Goal: Contribute content: Contribute content

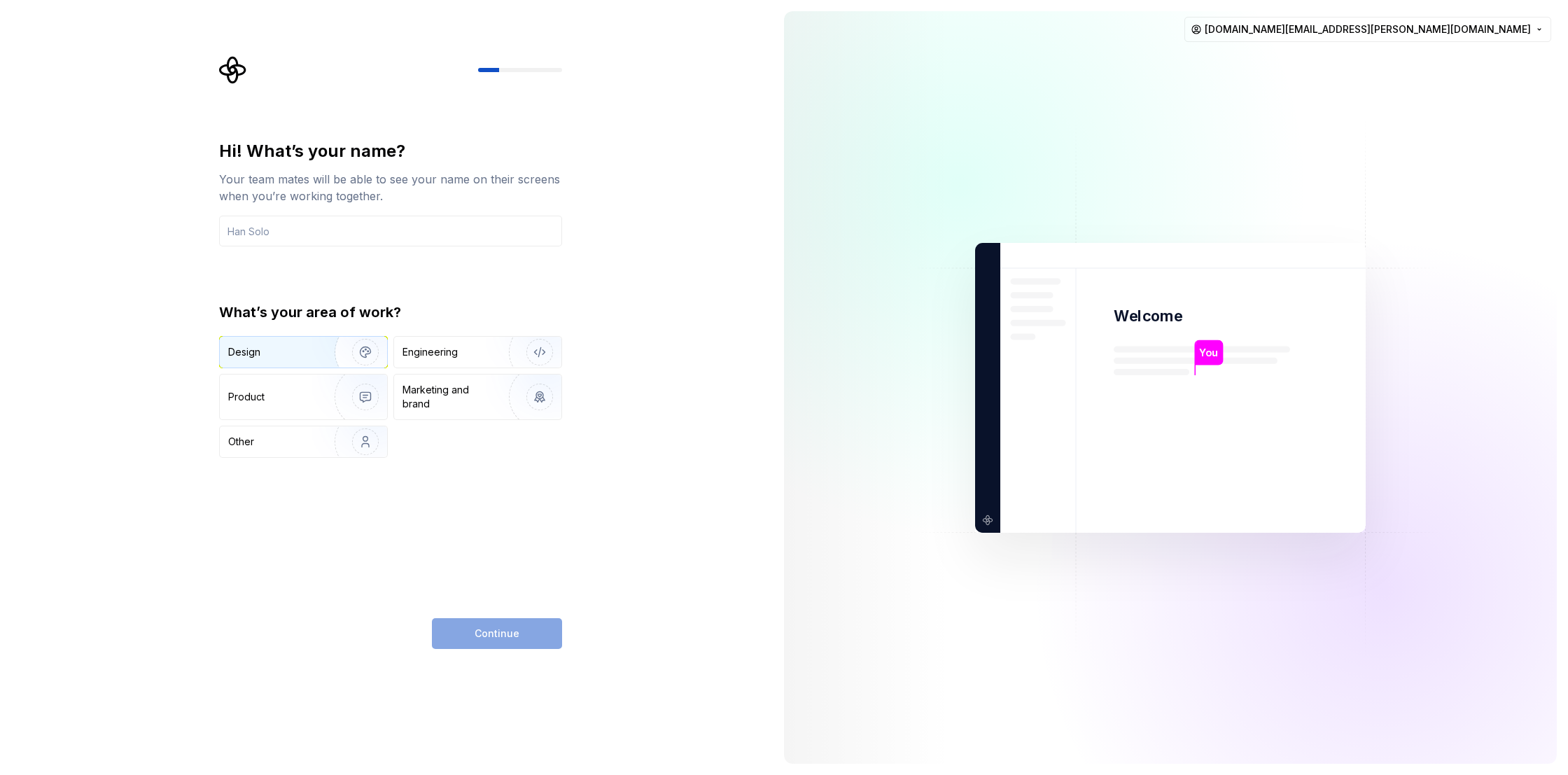
click at [335, 353] on img "button" at bounding box center [357, 352] width 90 height 94
click at [526, 641] on div "Continue" at bounding box center [497, 633] width 130 height 31
click at [349, 228] on input "text" at bounding box center [391, 231] width 343 height 31
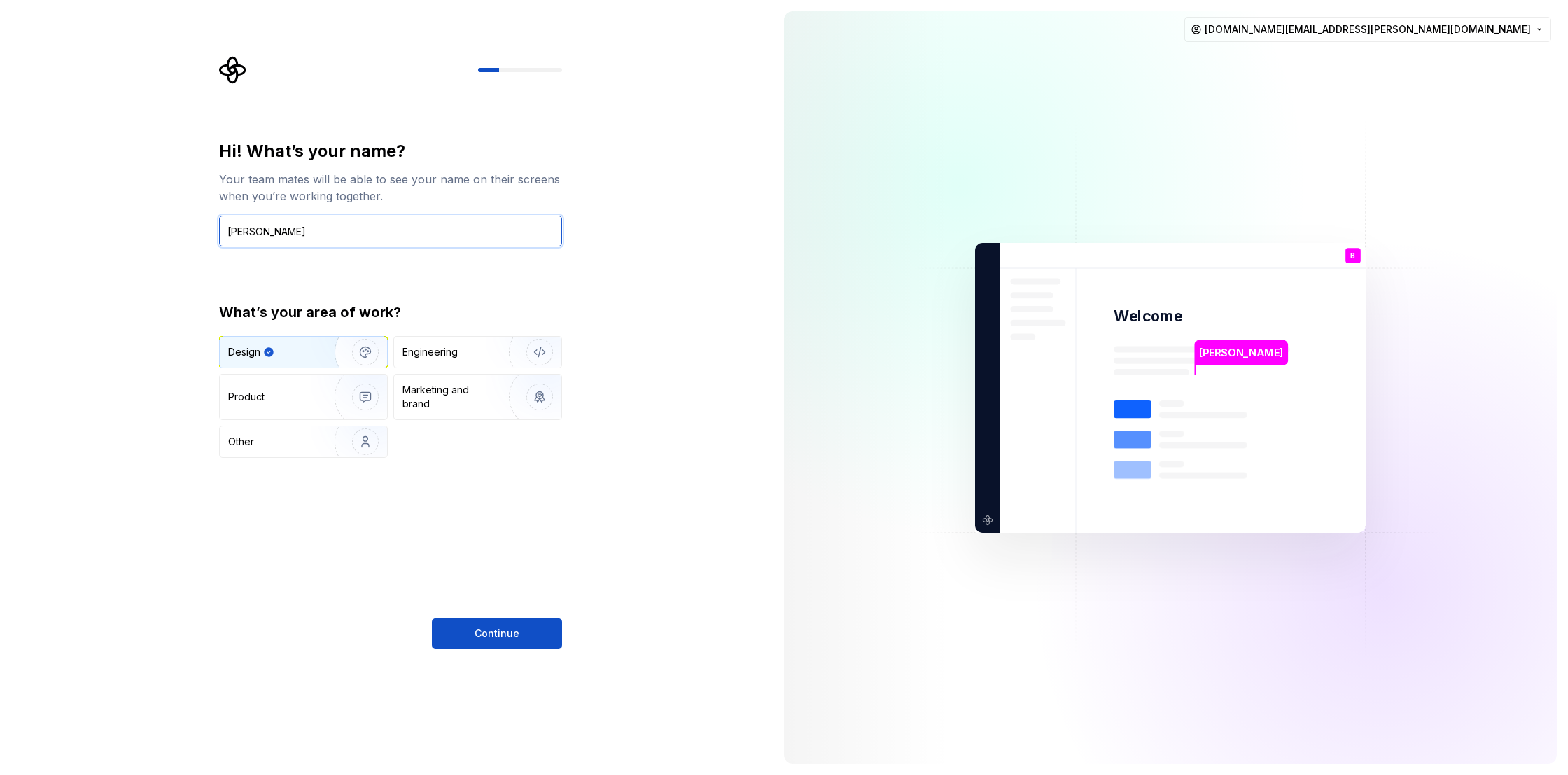
type input "[PERSON_NAME]"
drag, startPoint x: 459, startPoint y: 652, endPoint x: 465, endPoint y: 641, distance: 12.5
click at [465, 641] on div "Hi! What’s your name? Your team mates will be able to see your name on their sc…" at bounding box center [386, 388] width 773 height 775
click at [482, 629] on span "Continue" at bounding box center [497, 633] width 45 height 14
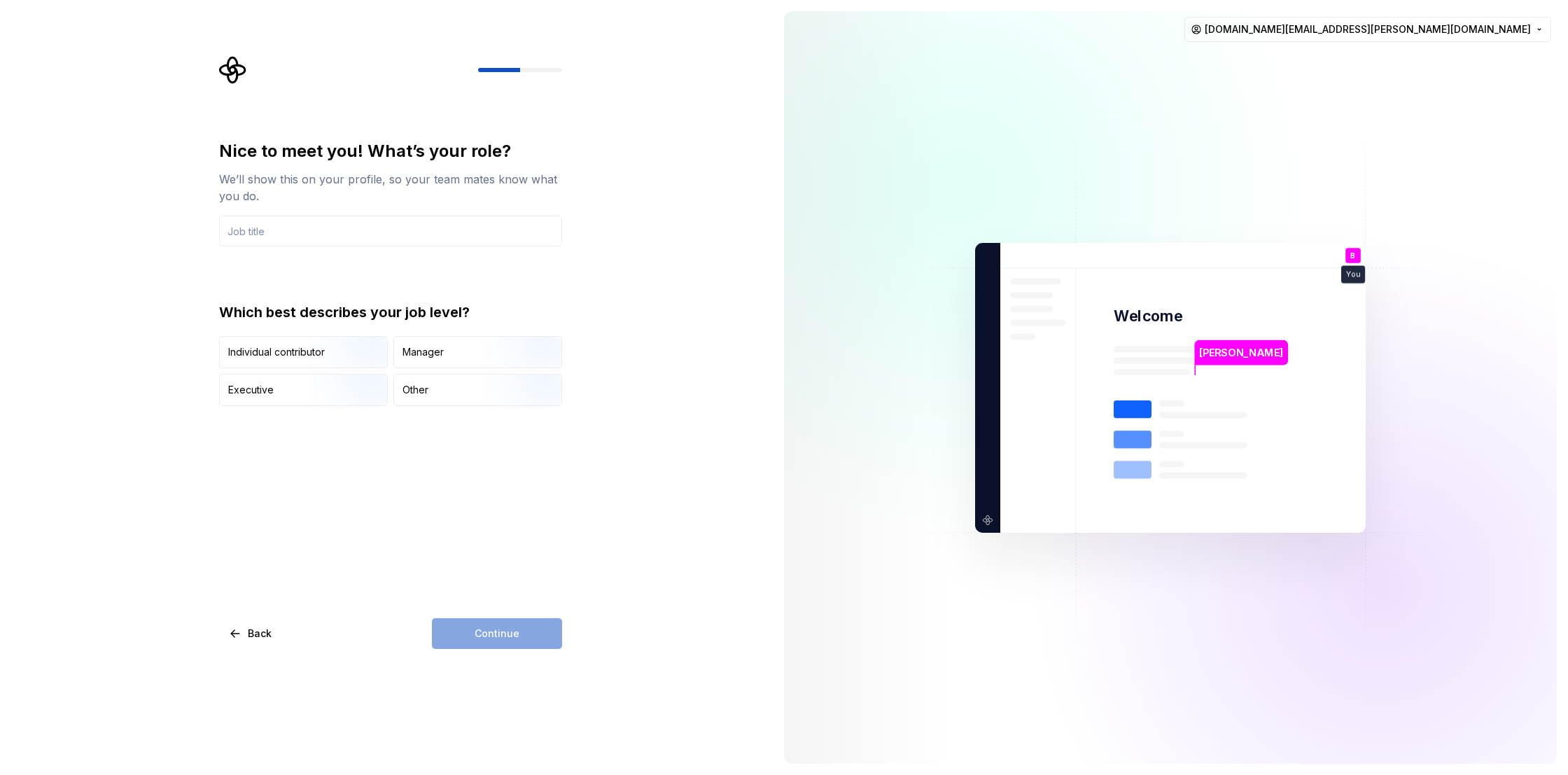
type input "d"
click at [475, 346] on div "Manager" at bounding box center [478, 352] width 168 height 31
drag, startPoint x: 364, startPoint y: 226, endPoint x: 535, endPoint y: 239, distance: 171.5
click at [364, 226] on input "text" at bounding box center [391, 231] width 343 height 31
click at [302, 390] on div "Executive" at bounding box center [304, 390] width 168 height 31
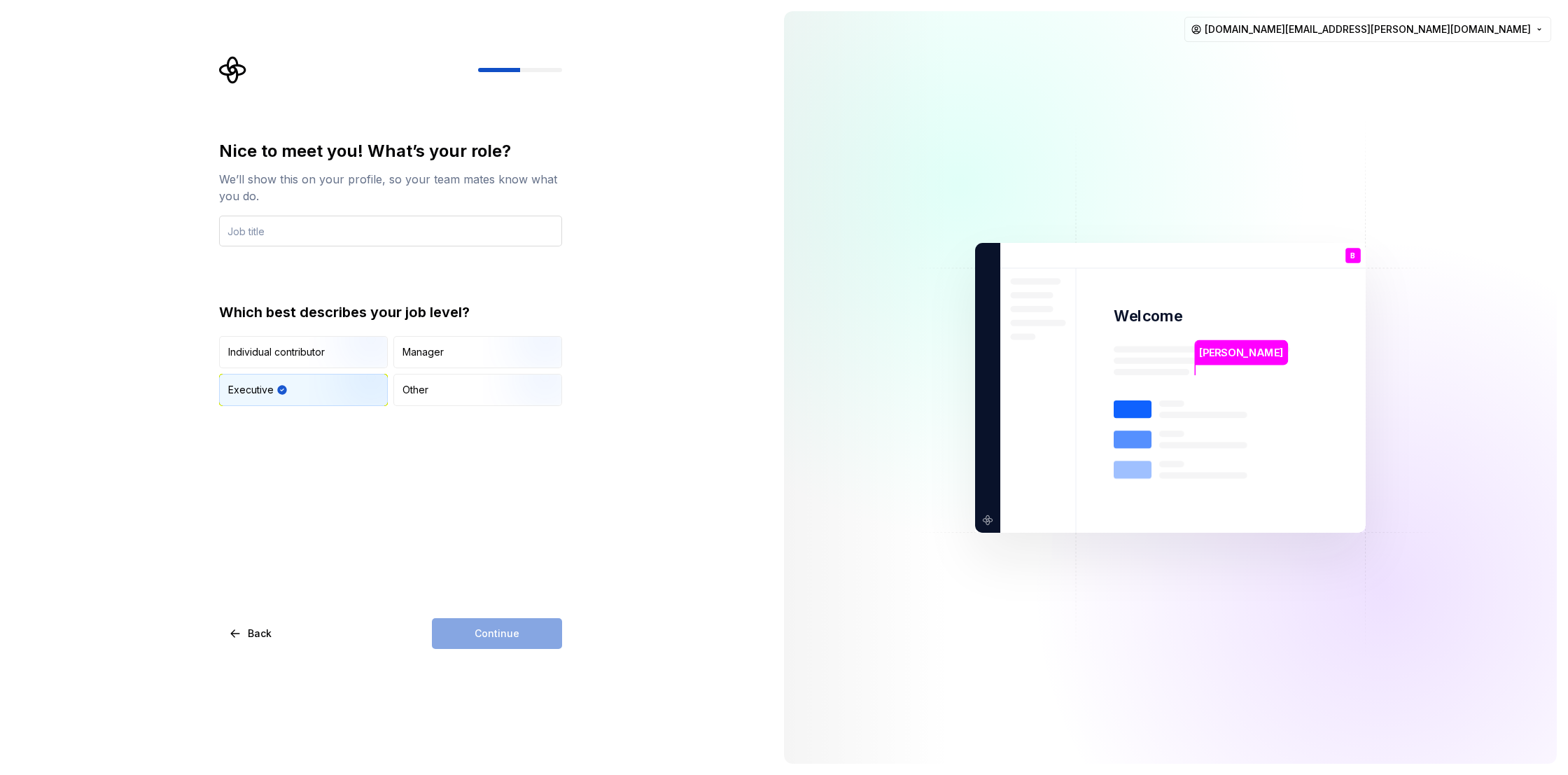
click at [407, 235] on input "text" at bounding box center [391, 231] width 343 height 31
type input "U"
type input "PM"
click at [512, 629] on span "Continue" at bounding box center [497, 633] width 45 height 14
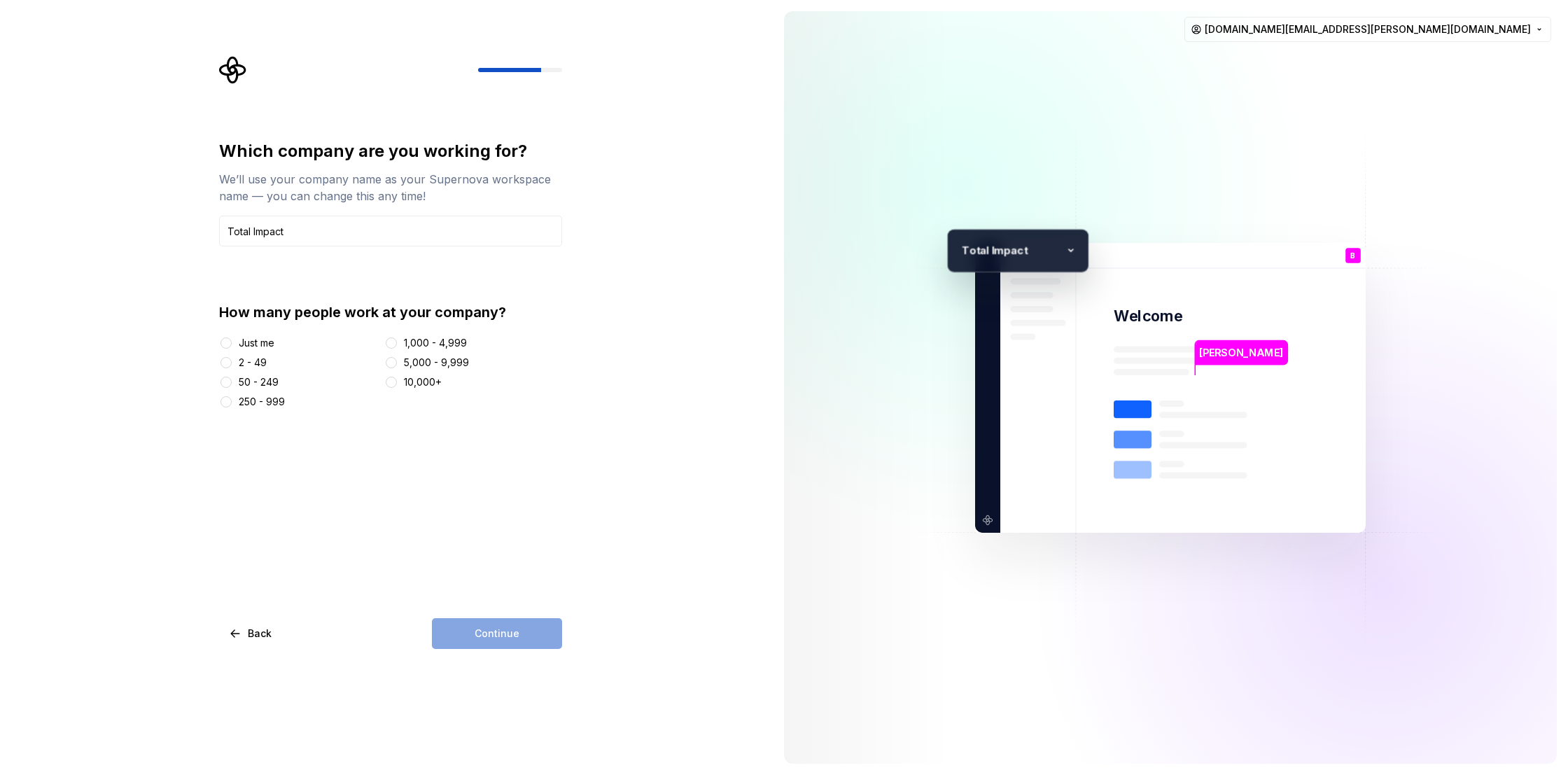
type input "Total Impact"
click at [260, 363] on div "2 - 49" at bounding box center [253, 363] width 28 height 14
click at [232, 363] on button "2 - 49" at bounding box center [226, 362] width 11 height 11
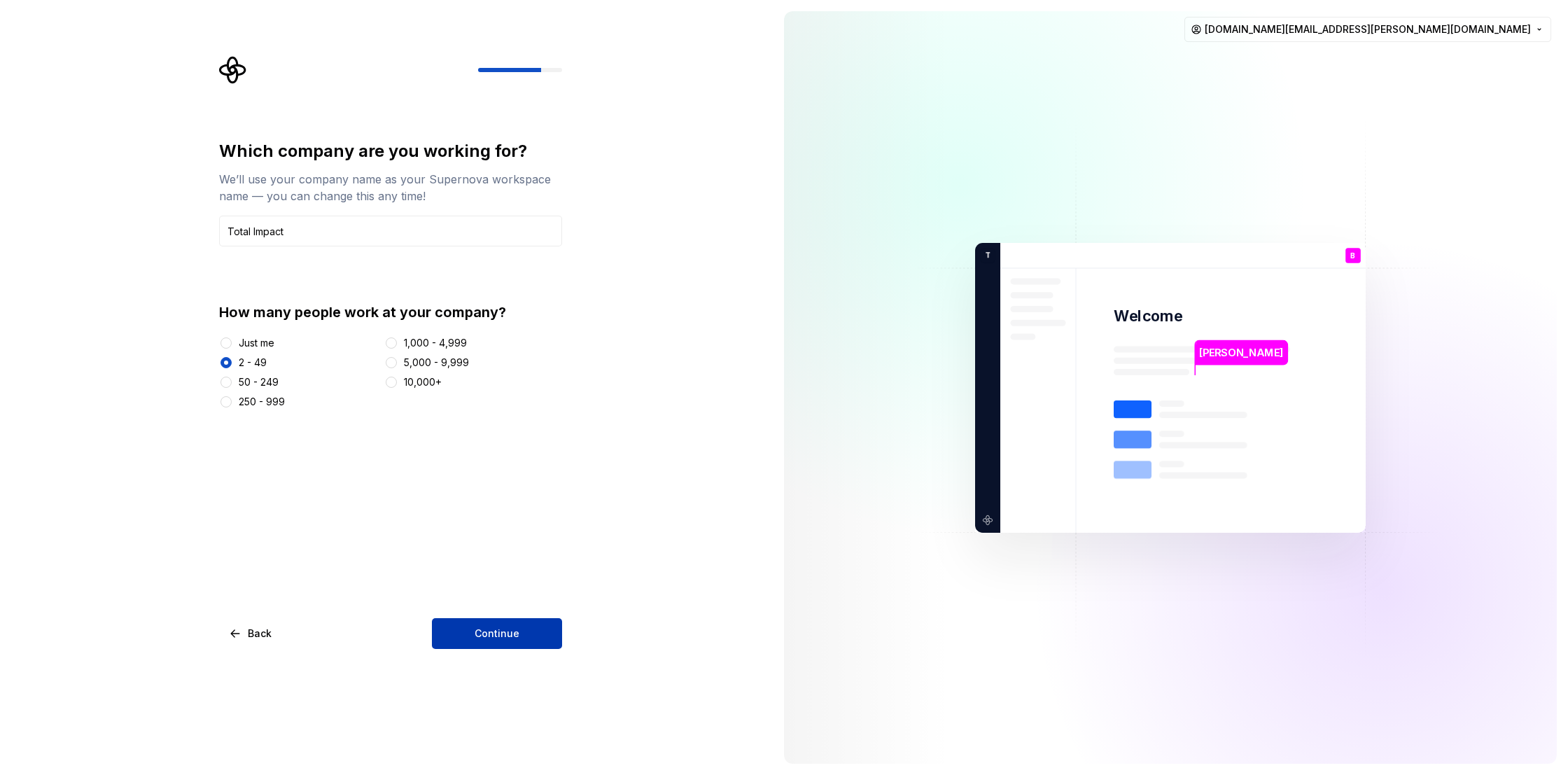
click at [508, 624] on button "Continue" at bounding box center [497, 633] width 130 height 31
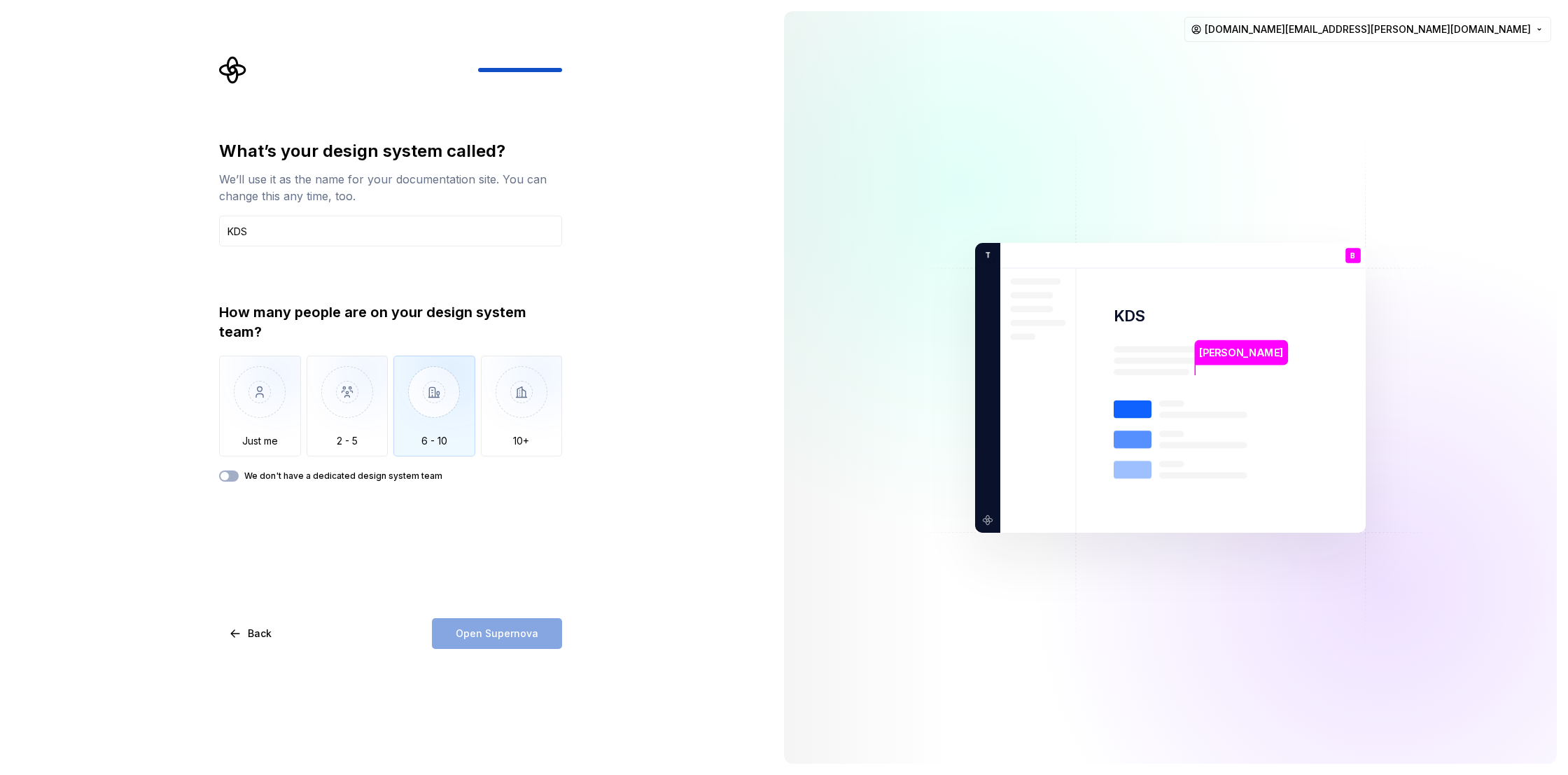
type input "KDS"
click at [447, 397] on img "button" at bounding box center [434, 402] width 82 height 94
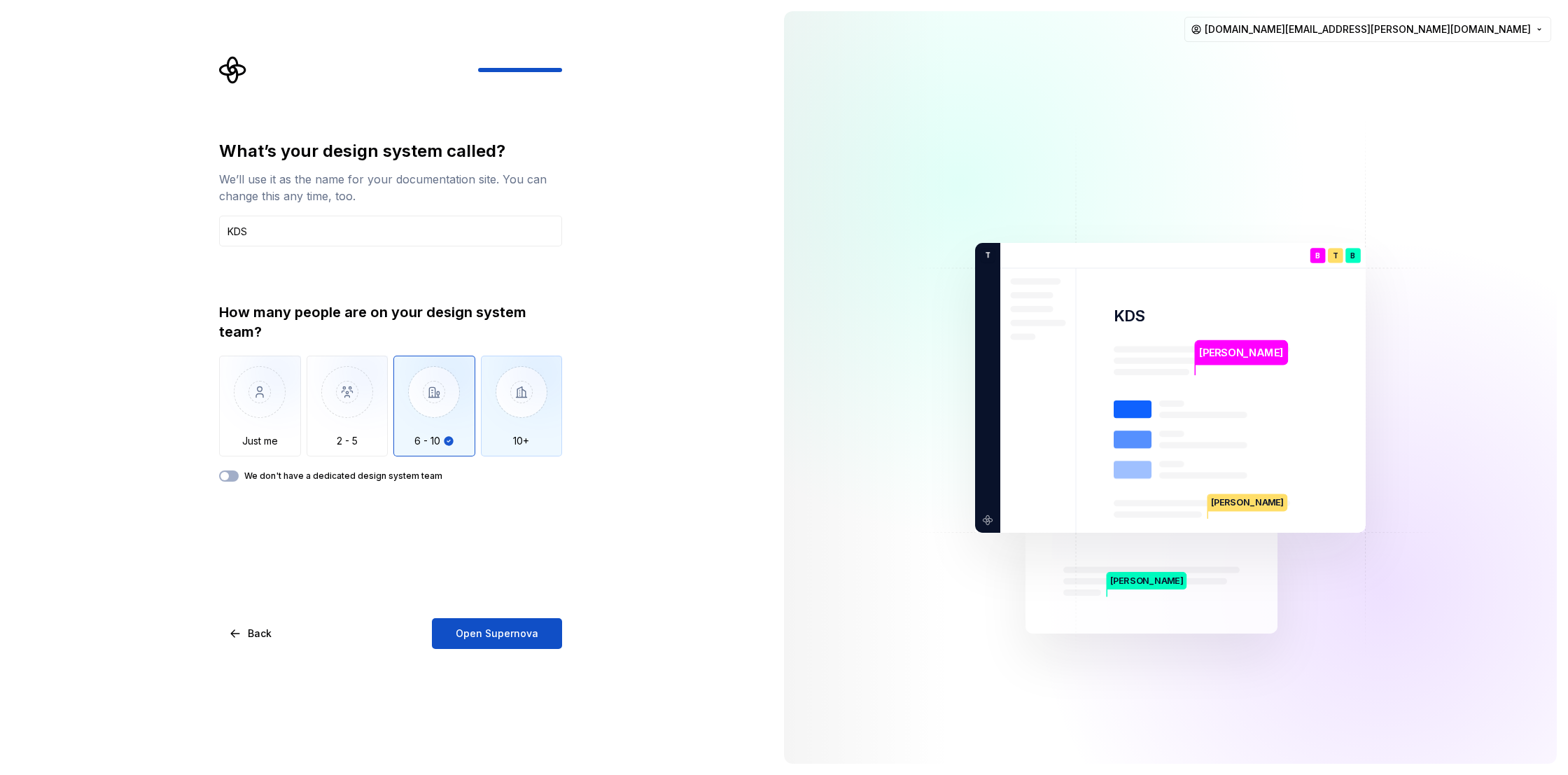
click at [503, 426] on img "button" at bounding box center [522, 402] width 82 height 94
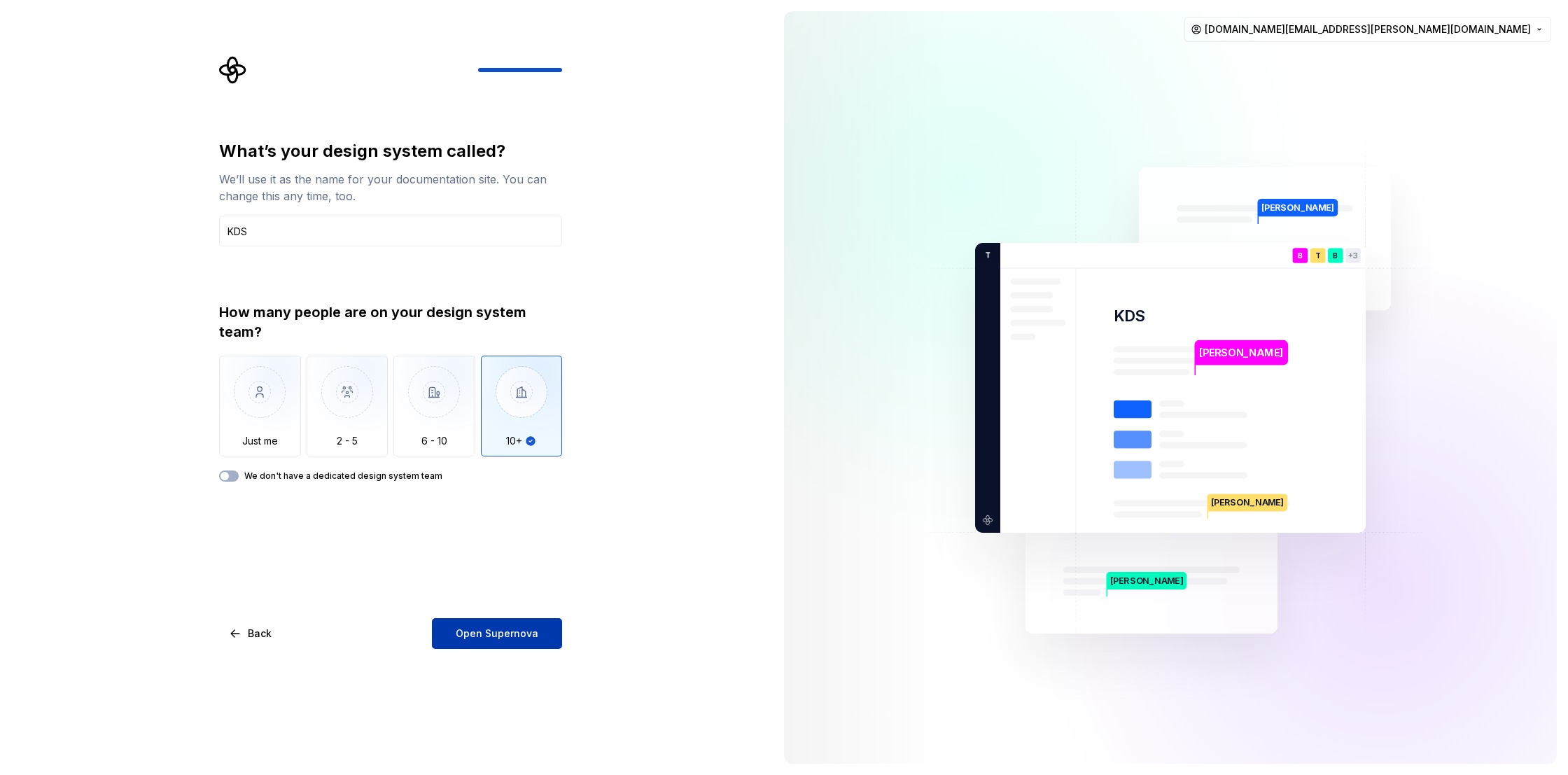
click at [480, 640] on button "Open Supernova" at bounding box center [497, 633] width 130 height 31
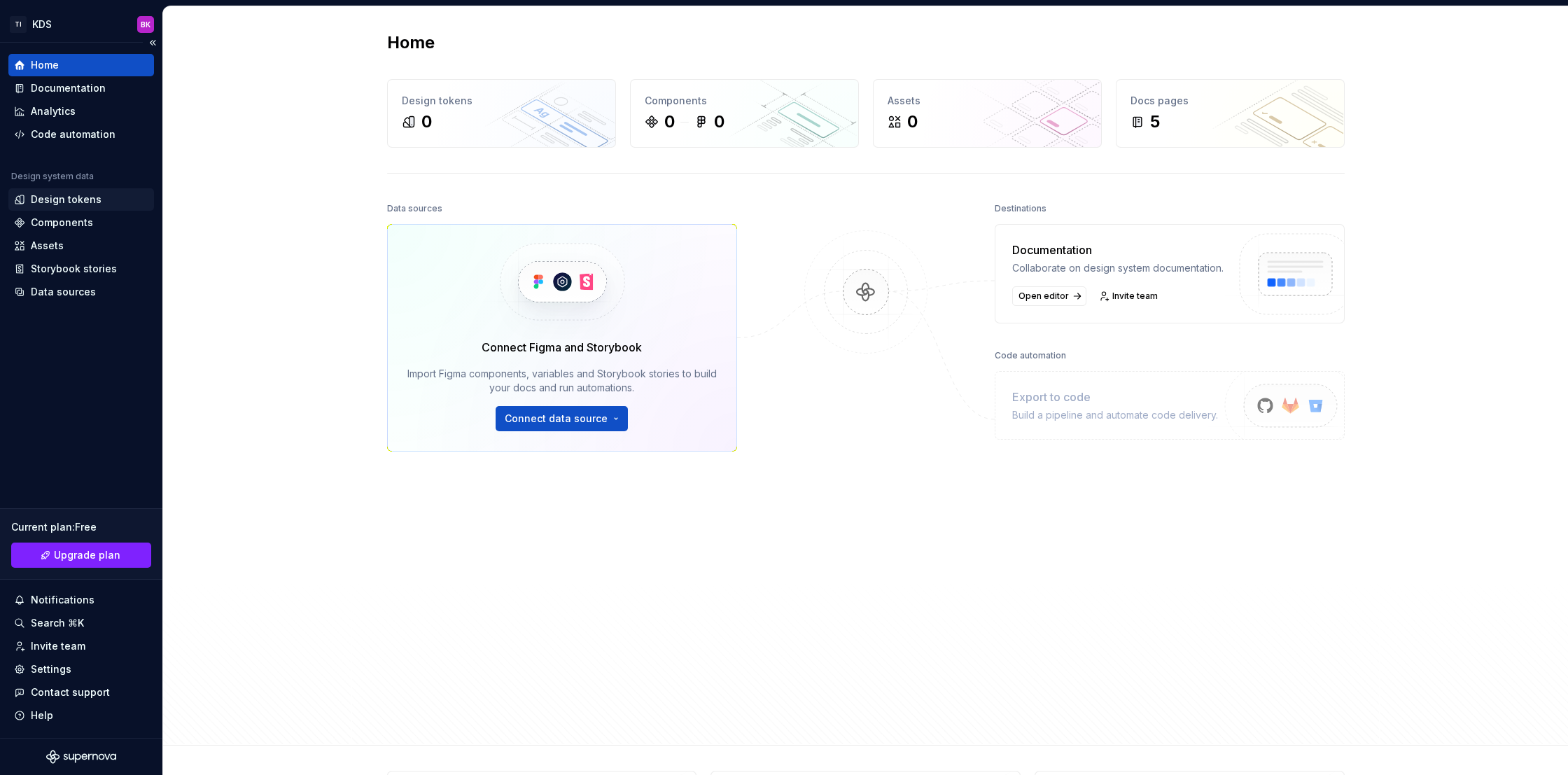
click at [80, 202] on div "Design tokens" at bounding box center [66, 199] width 71 height 14
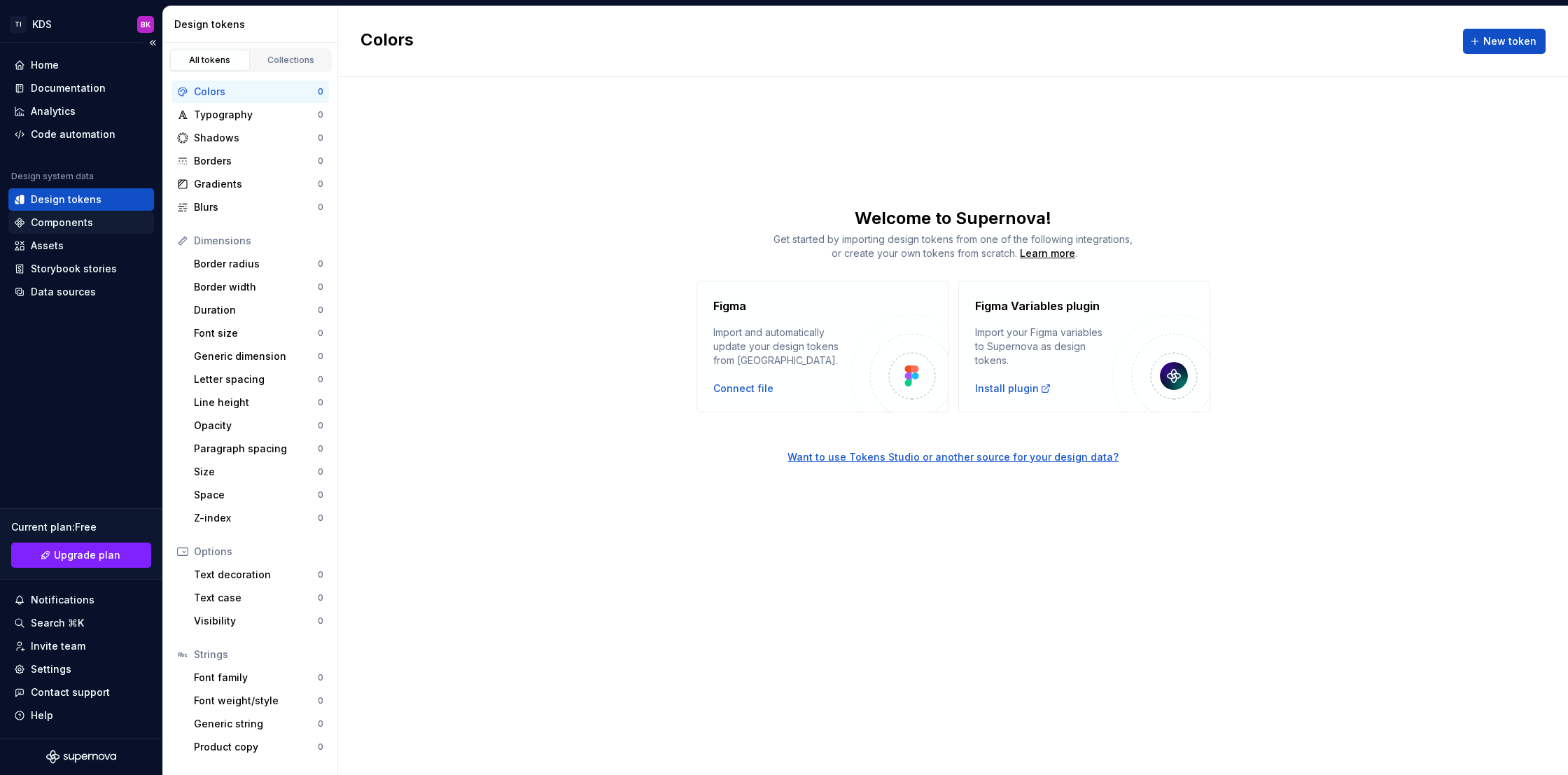
click at [82, 220] on div "Components" at bounding box center [62, 222] width 62 height 14
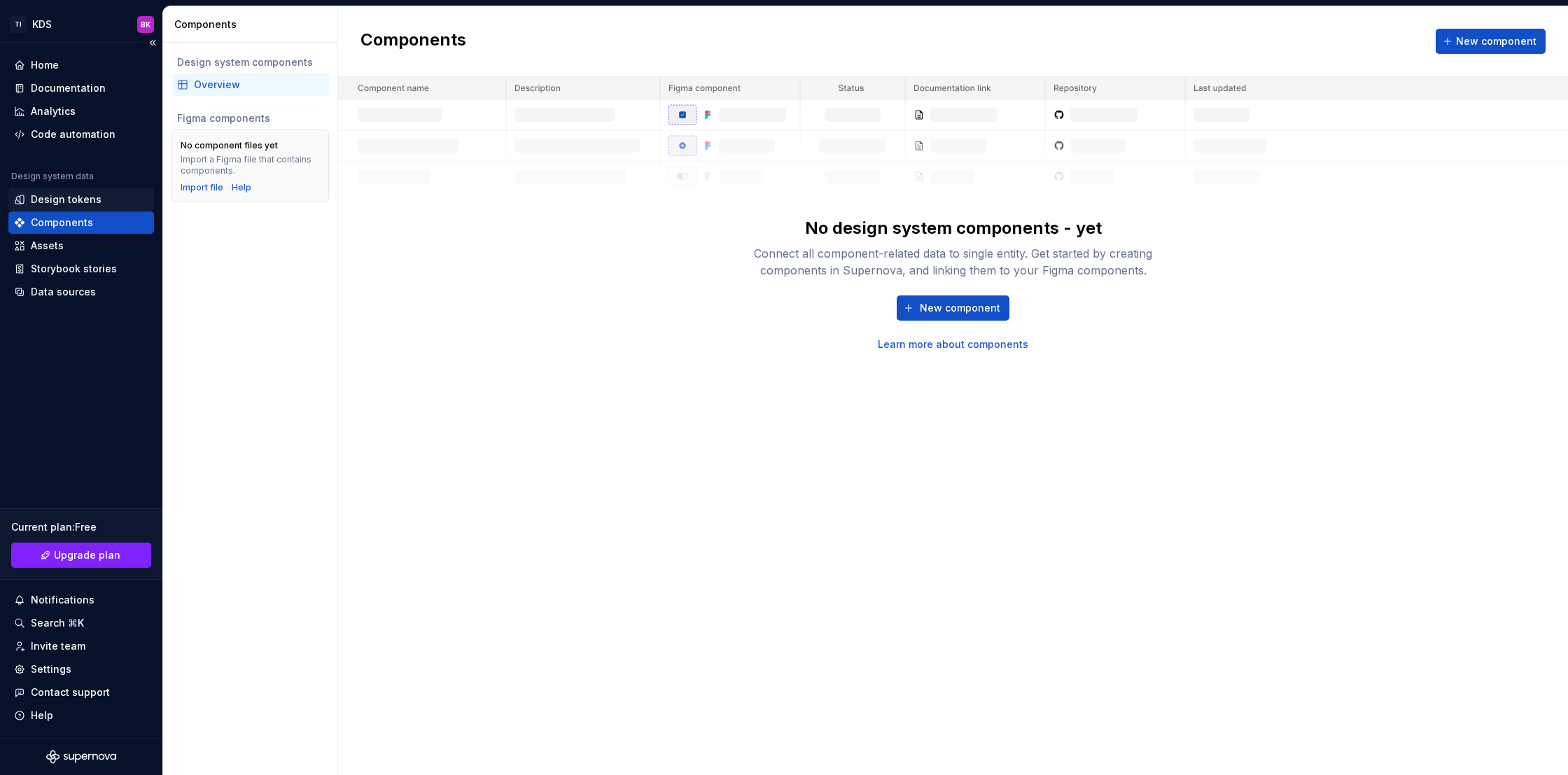
click at [98, 195] on div "Design tokens" at bounding box center [81, 199] width 134 height 14
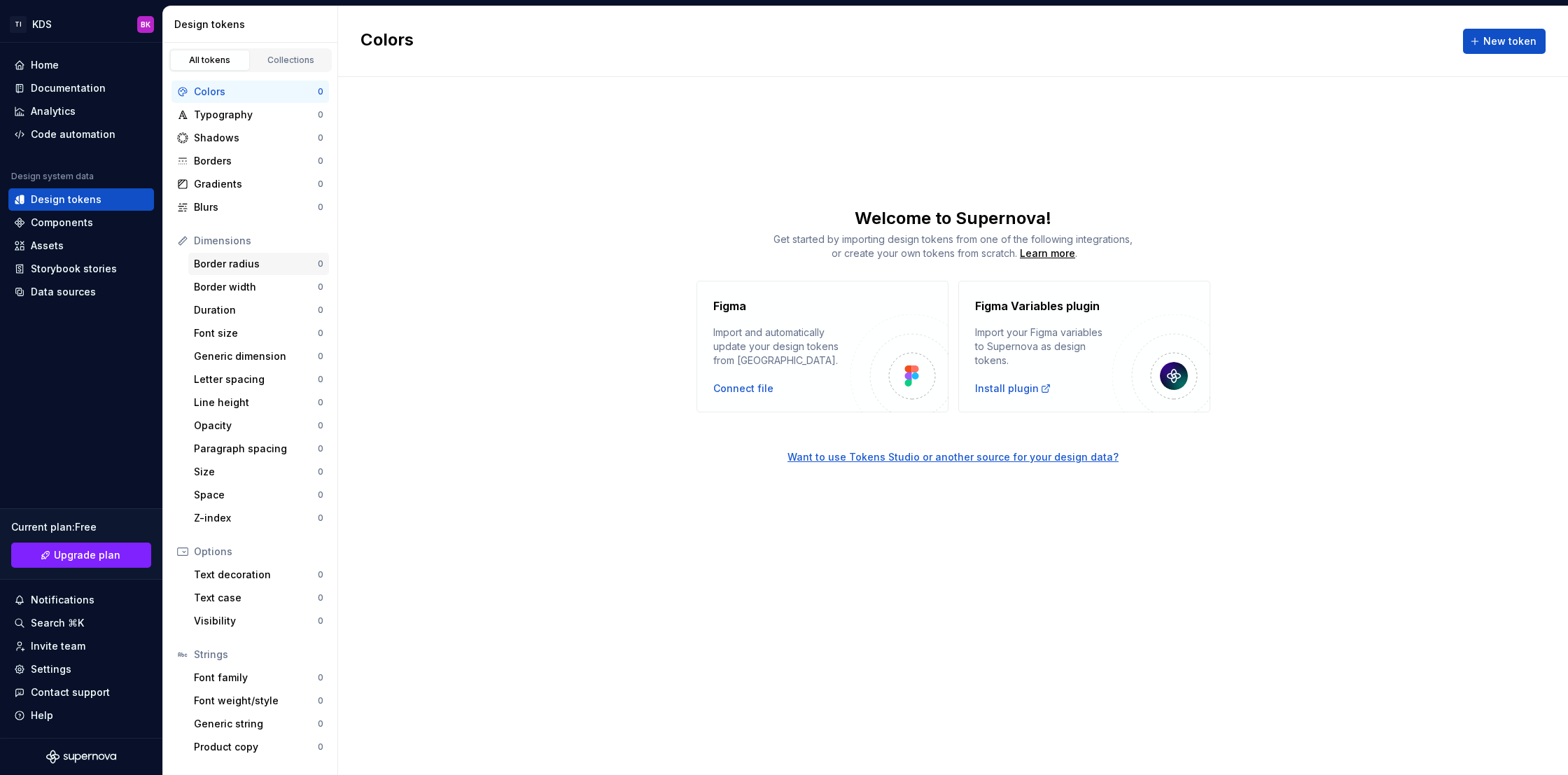
click at [275, 257] on div "Border radius" at bounding box center [256, 264] width 124 height 14
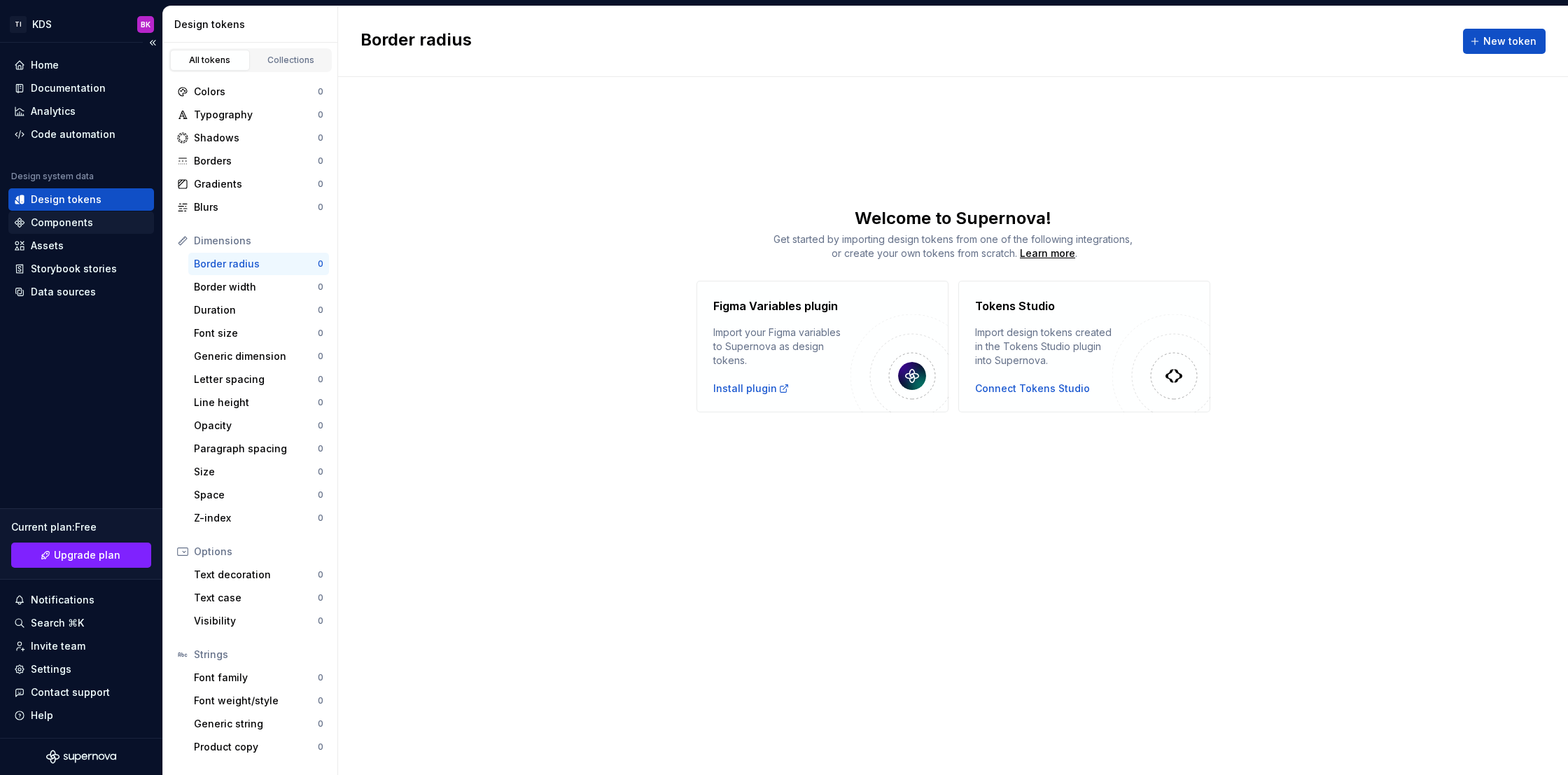
click at [120, 224] on div "Components" at bounding box center [81, 222] width 134 height 14
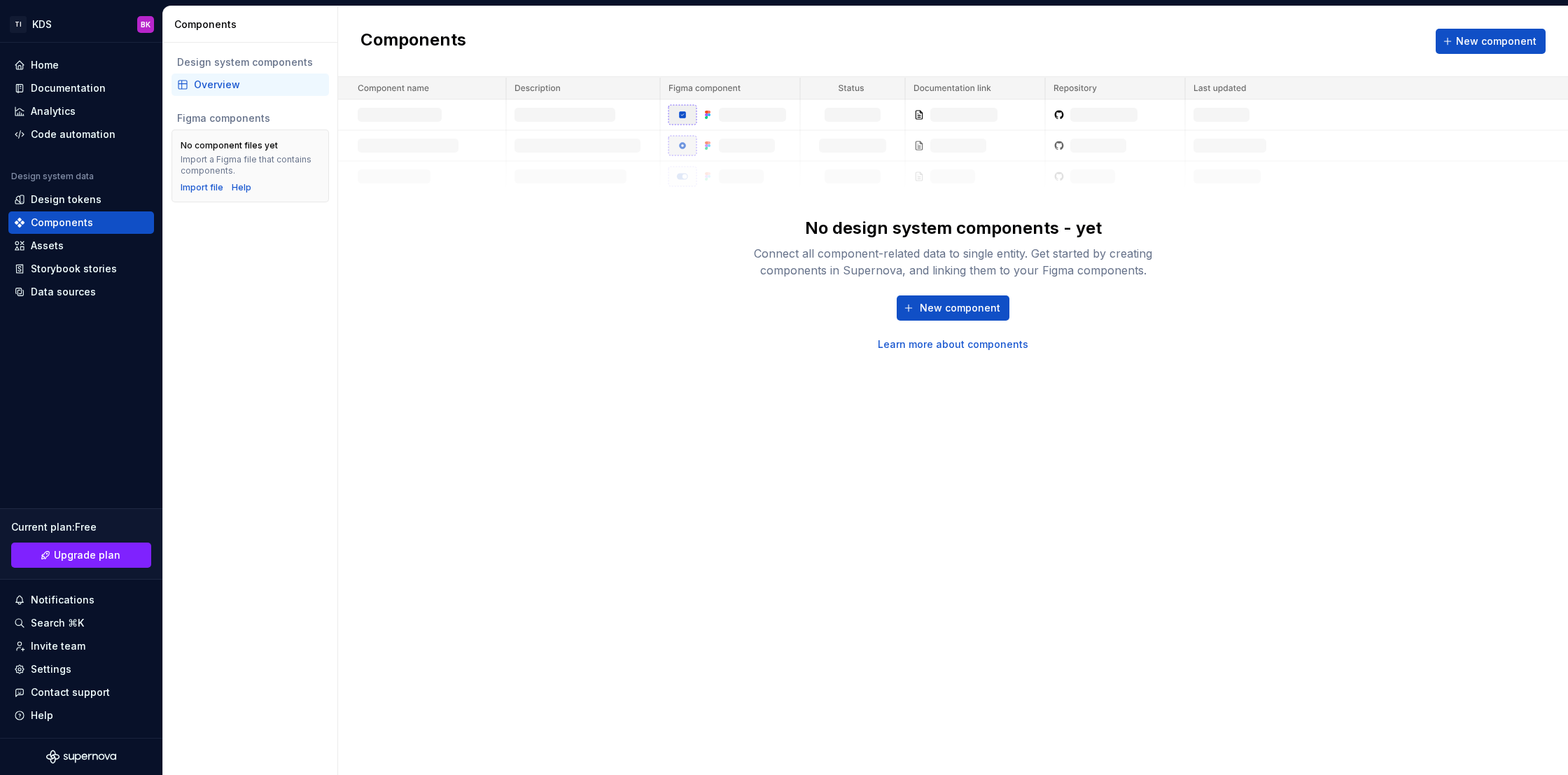
click at [1114, 299] on div "New component Learn more about components" at bounding box center [954, 323] width 448 height 56
click at [92, 239] on div "Assets" at bounding box center [81, 246] width 134 height 14
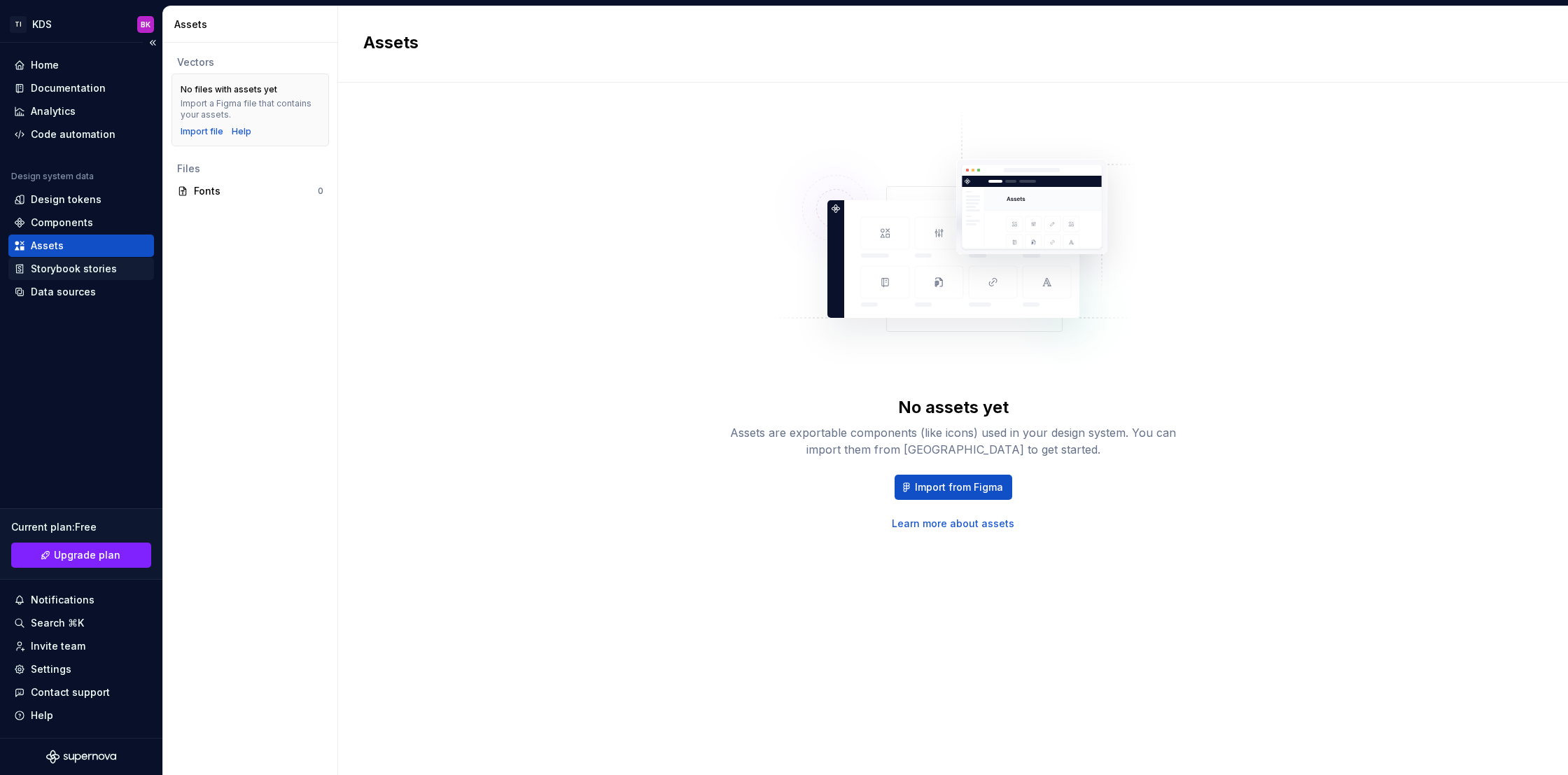
click at [112, 274] on div "Storybook stories" at bounding box center [74, 269] width 86 height 14
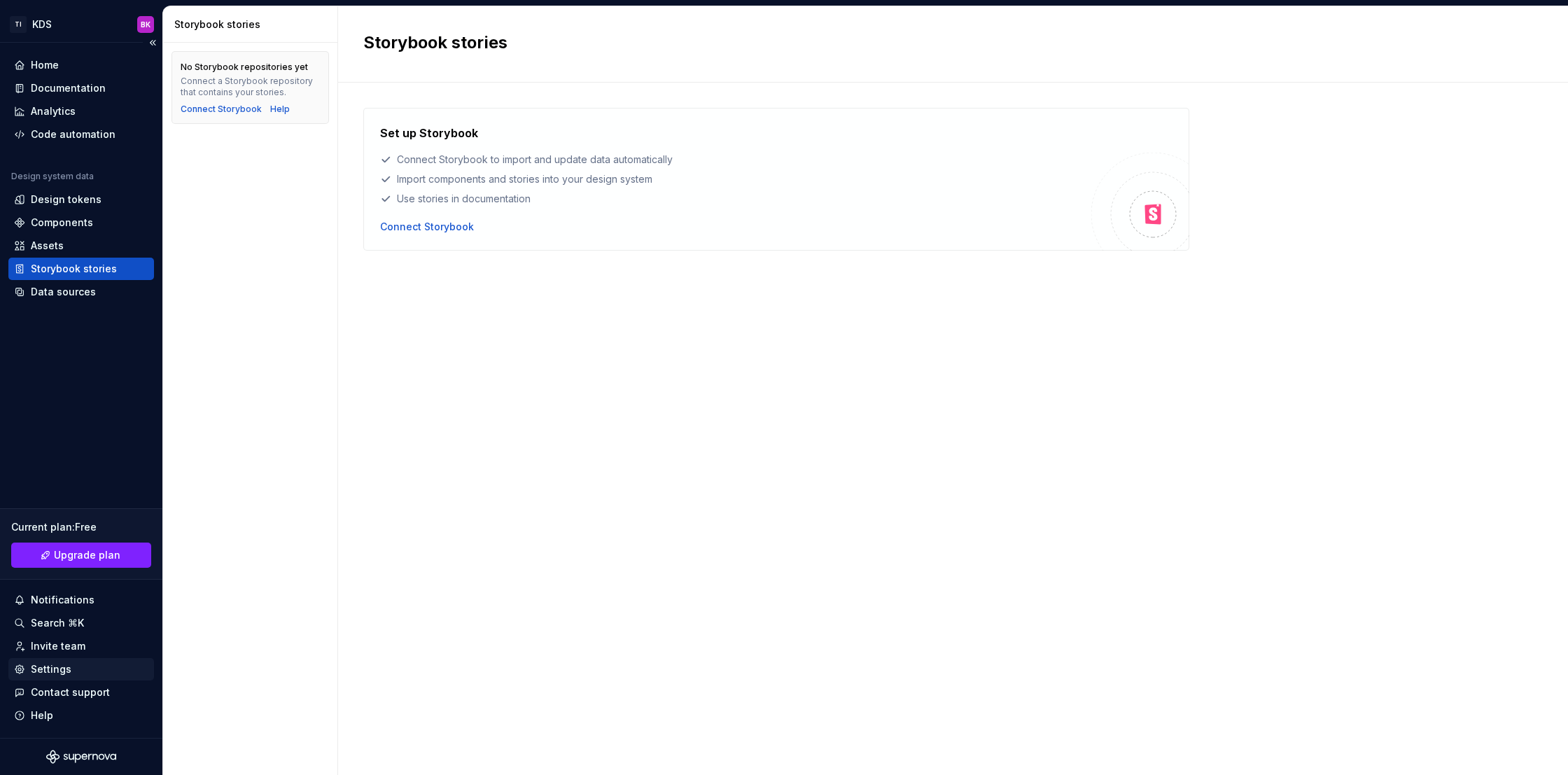
click at [100, 673] on div "Settings" at bounding box center [81, 669] width 134 height 14
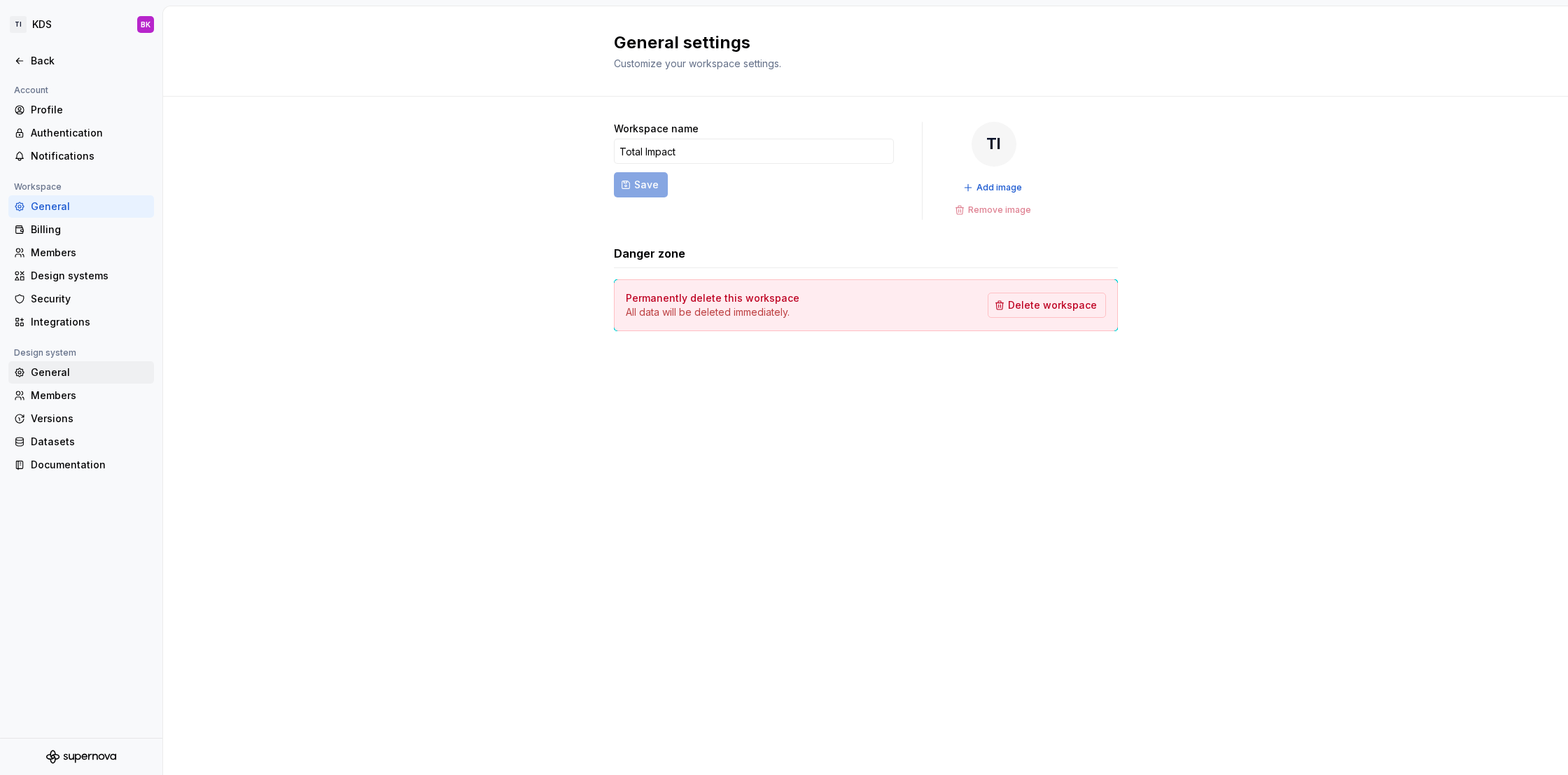
click at [114, 365] on div "General" at bounding box center [90, 372] width 118 height 14
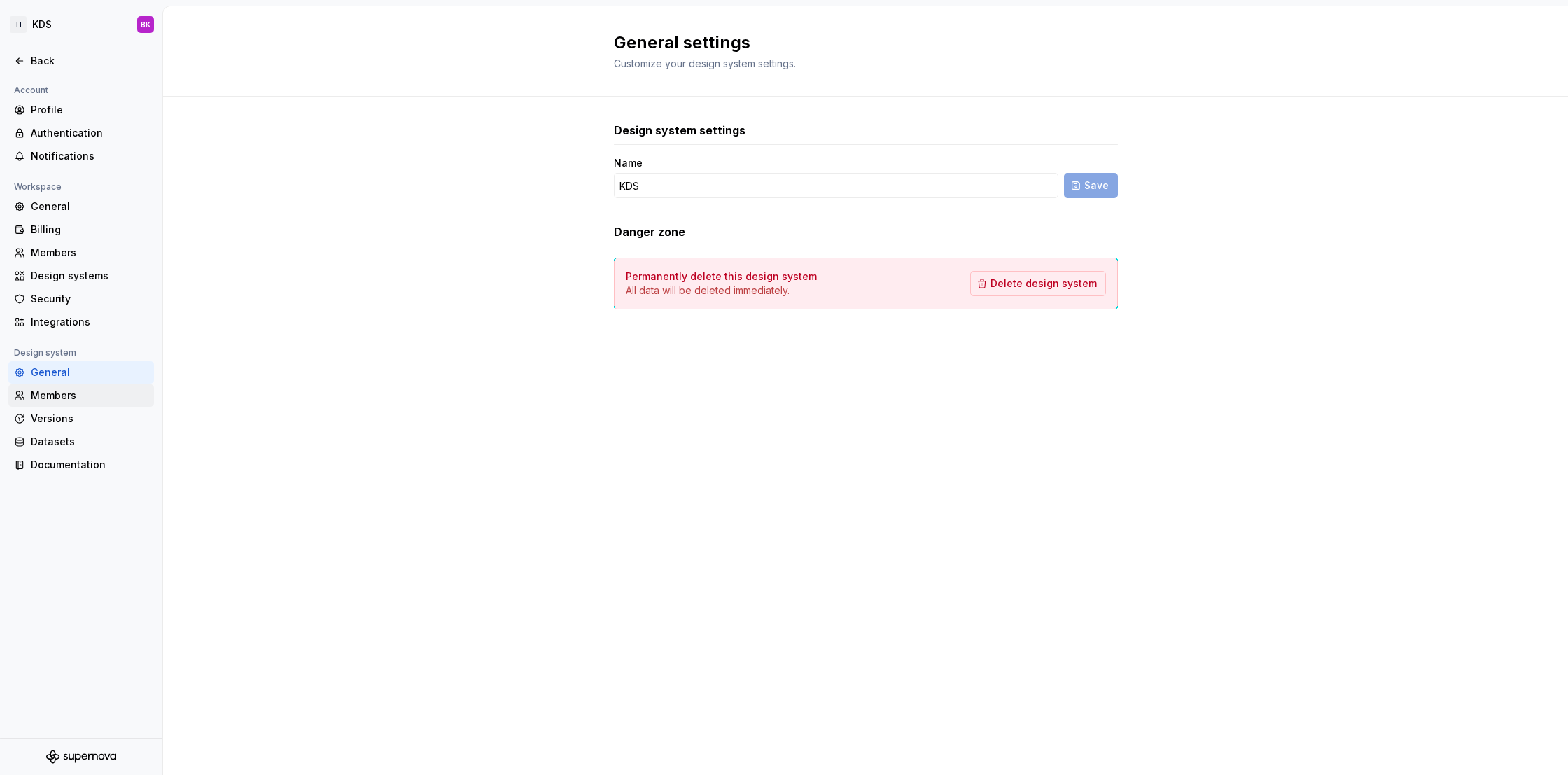
click at [113, 385] on div "Members" at bounding box center [81, 395] width 146 height 22
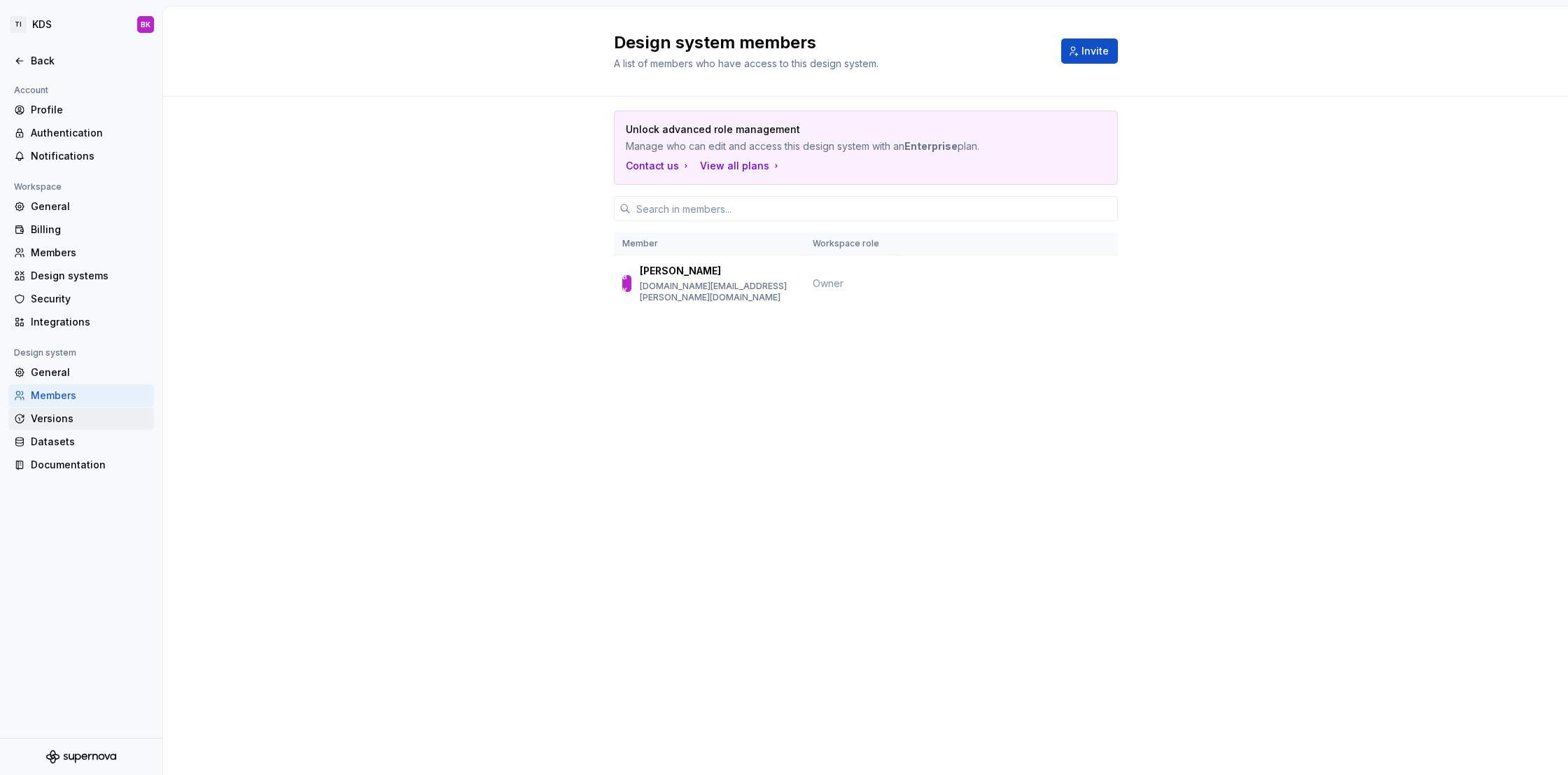
click at [113, 417] on div "Versions" at bounding box center [90, 418] width 118 height 14
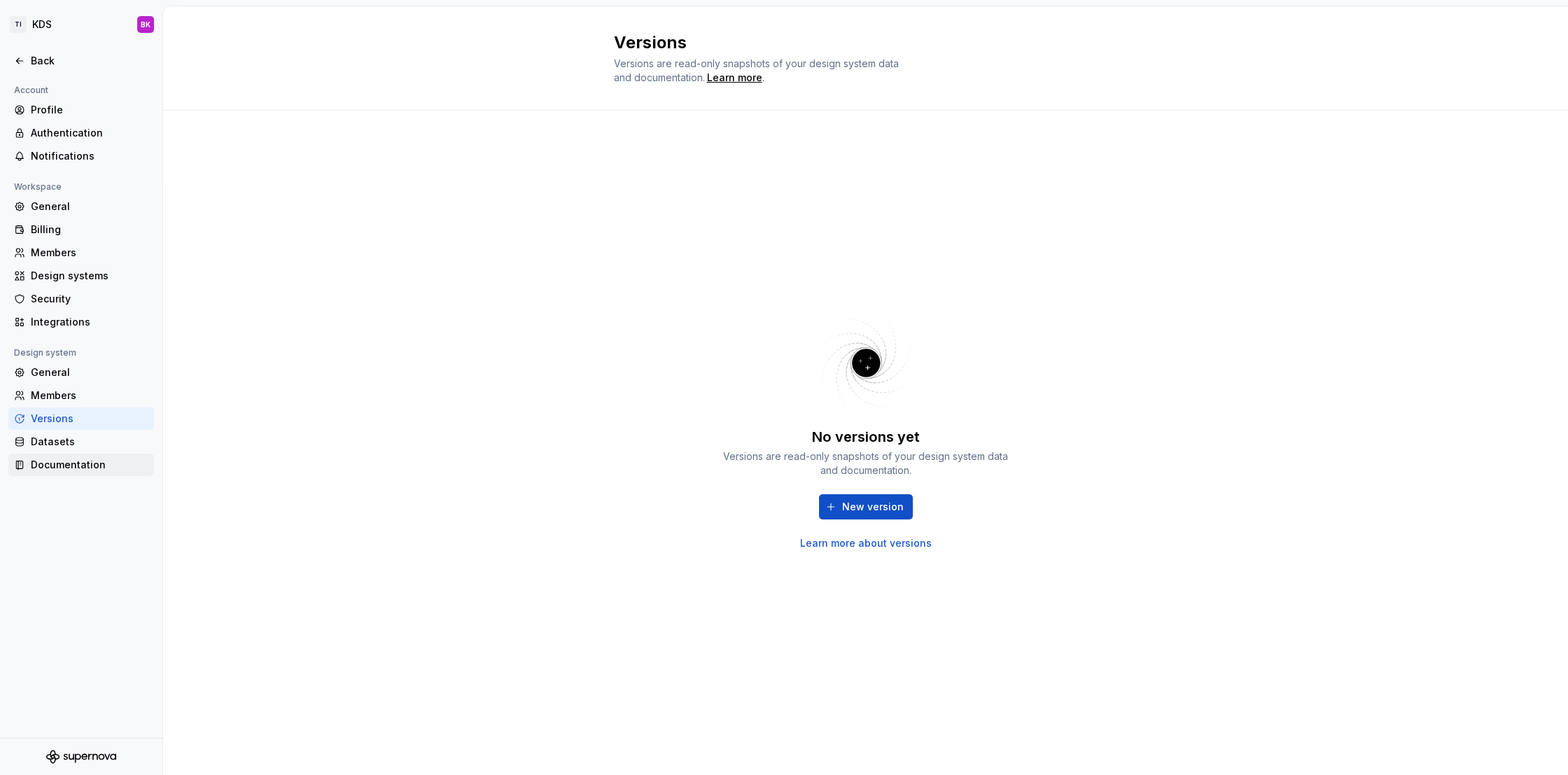
click at [106, 457] on div "Documentation" at bounding box center [81, 464] width 146 height 22
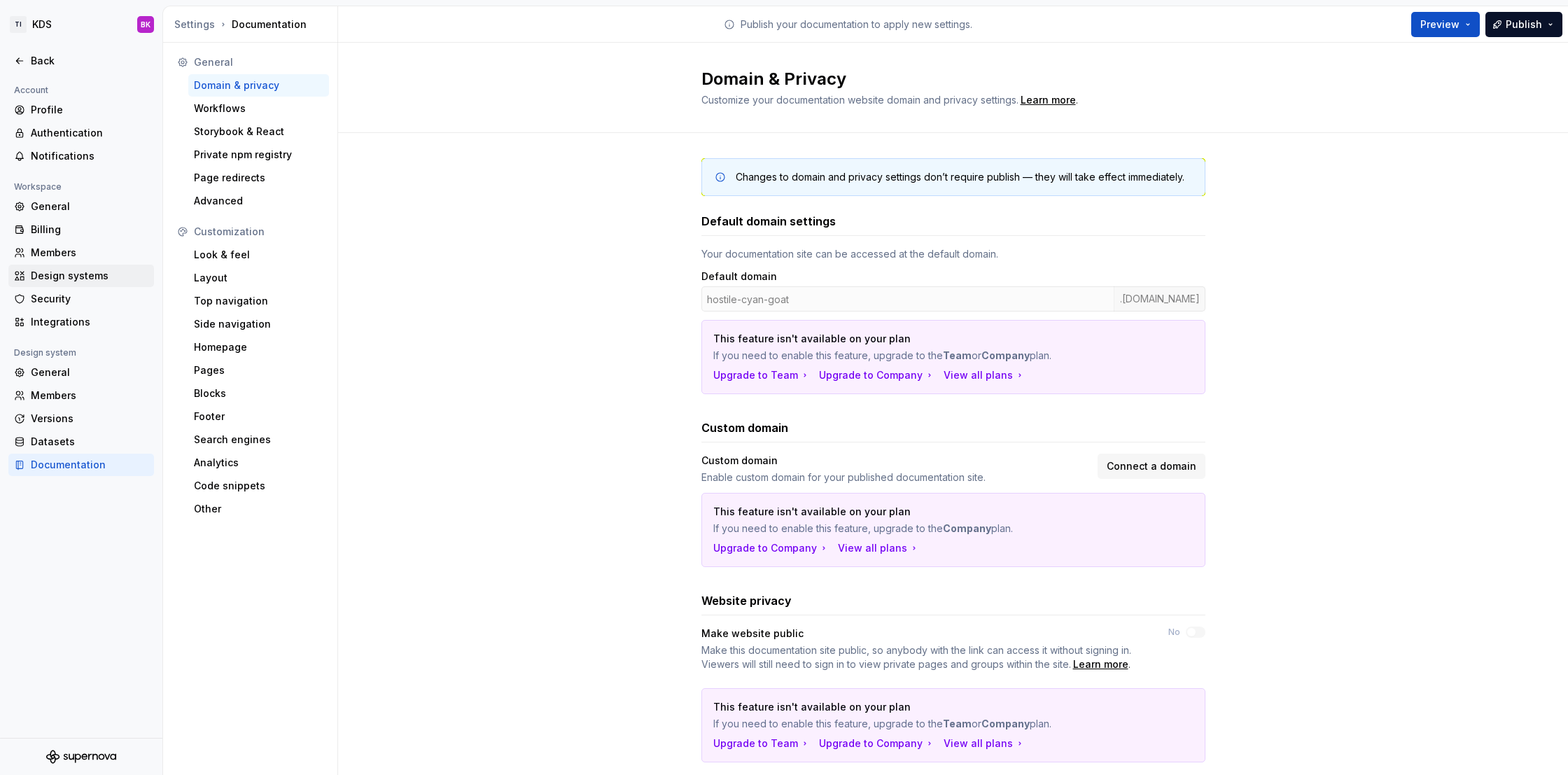
click at [100, 278] on div "Design systems" at bounding box center [90, 276] width 118 height 14
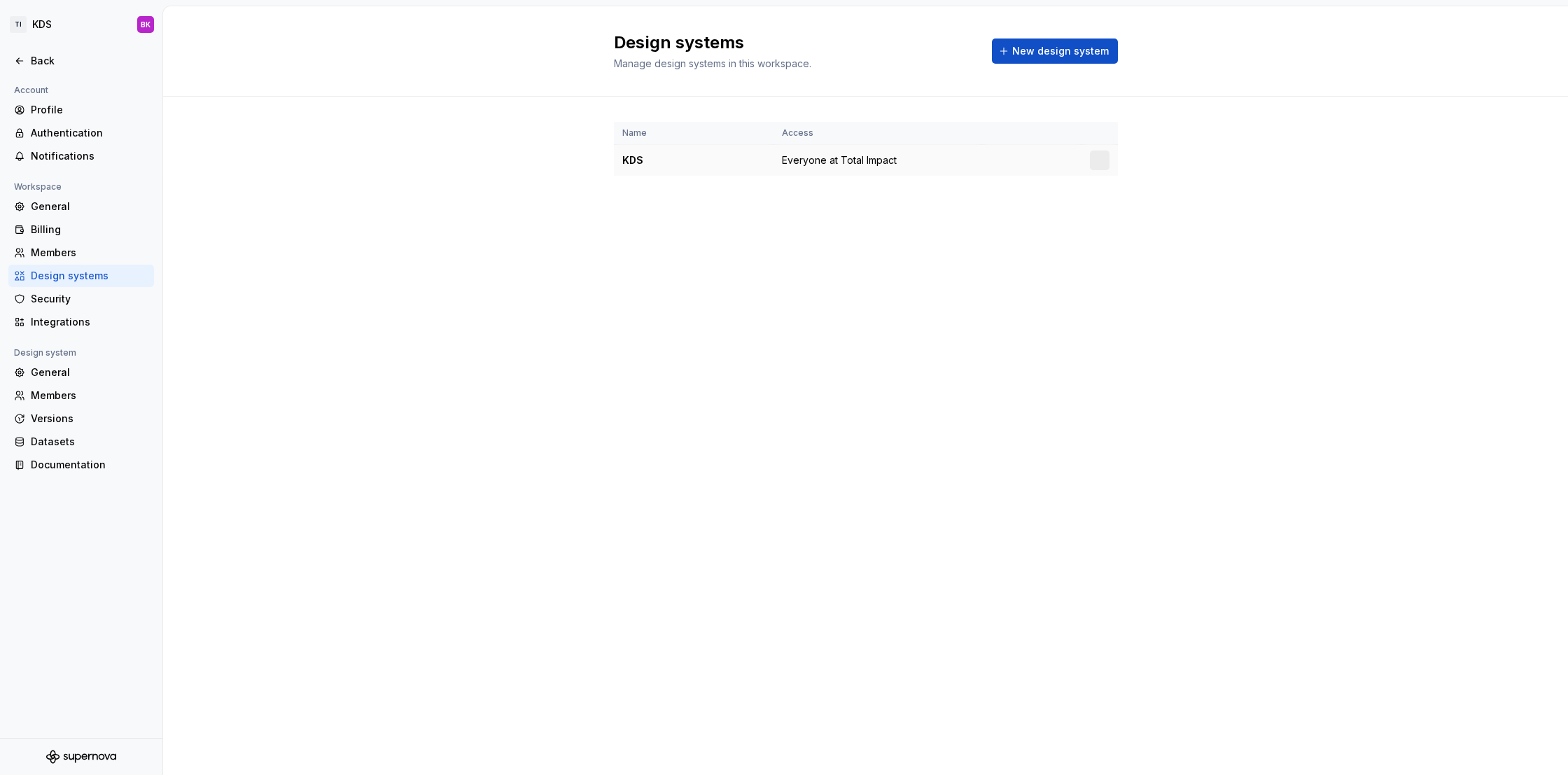
click at [793, 158] on span "Everyone at Total Impact" at bounding box center [840, 160] width 115 height 14
click at [618, 167] on td "KDS" at bounding box center [694, 160] width 160 height 32
drag, startPoint x: 643, startPoint y: 161, endPoint x: 635, endPoint y: 160, distance: 8.1
click at [642, 161] on div "KDS" at bounding box center [694, 160] width 143 height 14
click at [27, 62] on div "Back" at bounding box center [81, 61] width 134 height 14
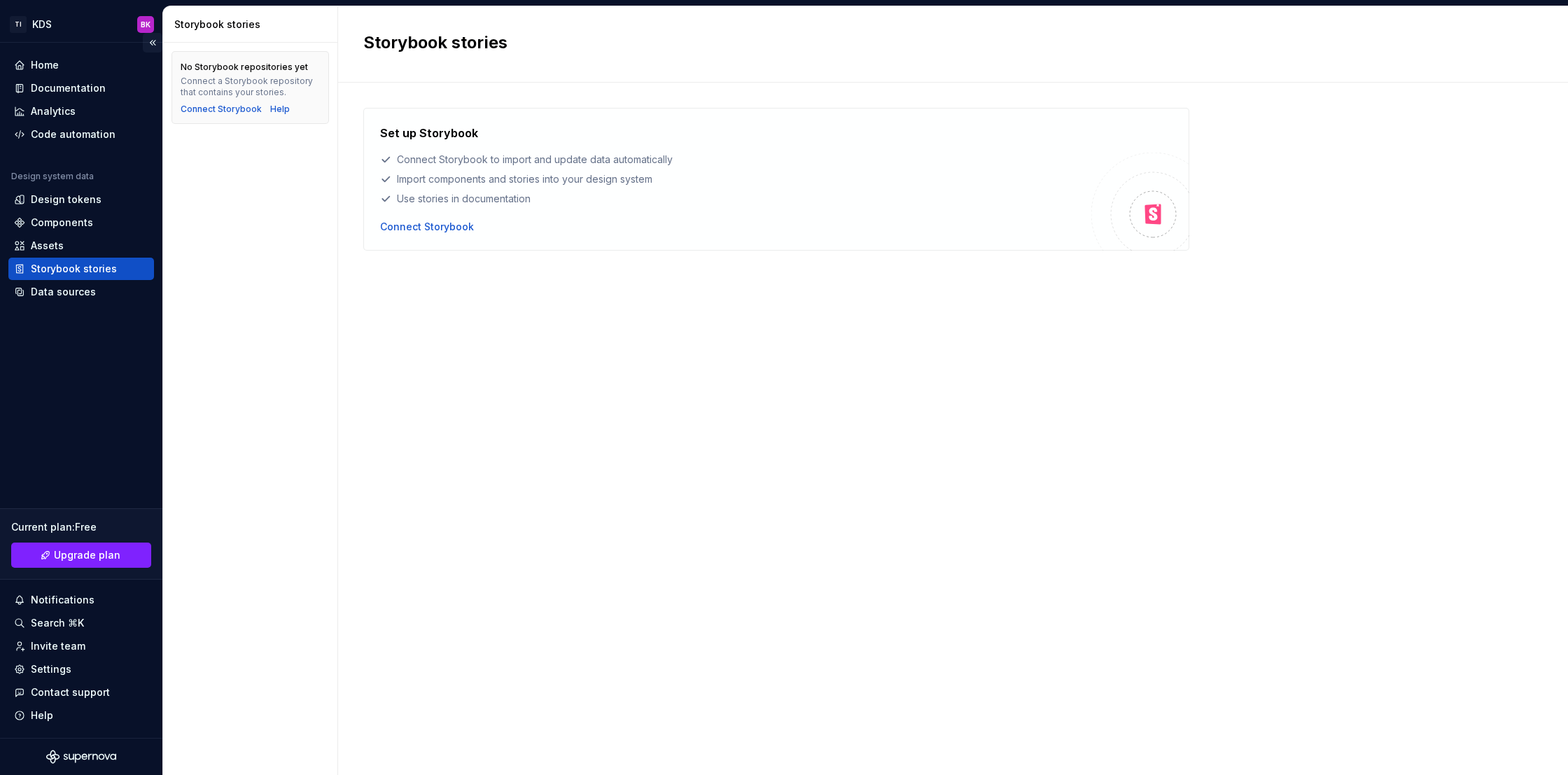
click at [152, 42] on button "Collapse sidebar" at bounding box center [152, 42] width 19 height 19
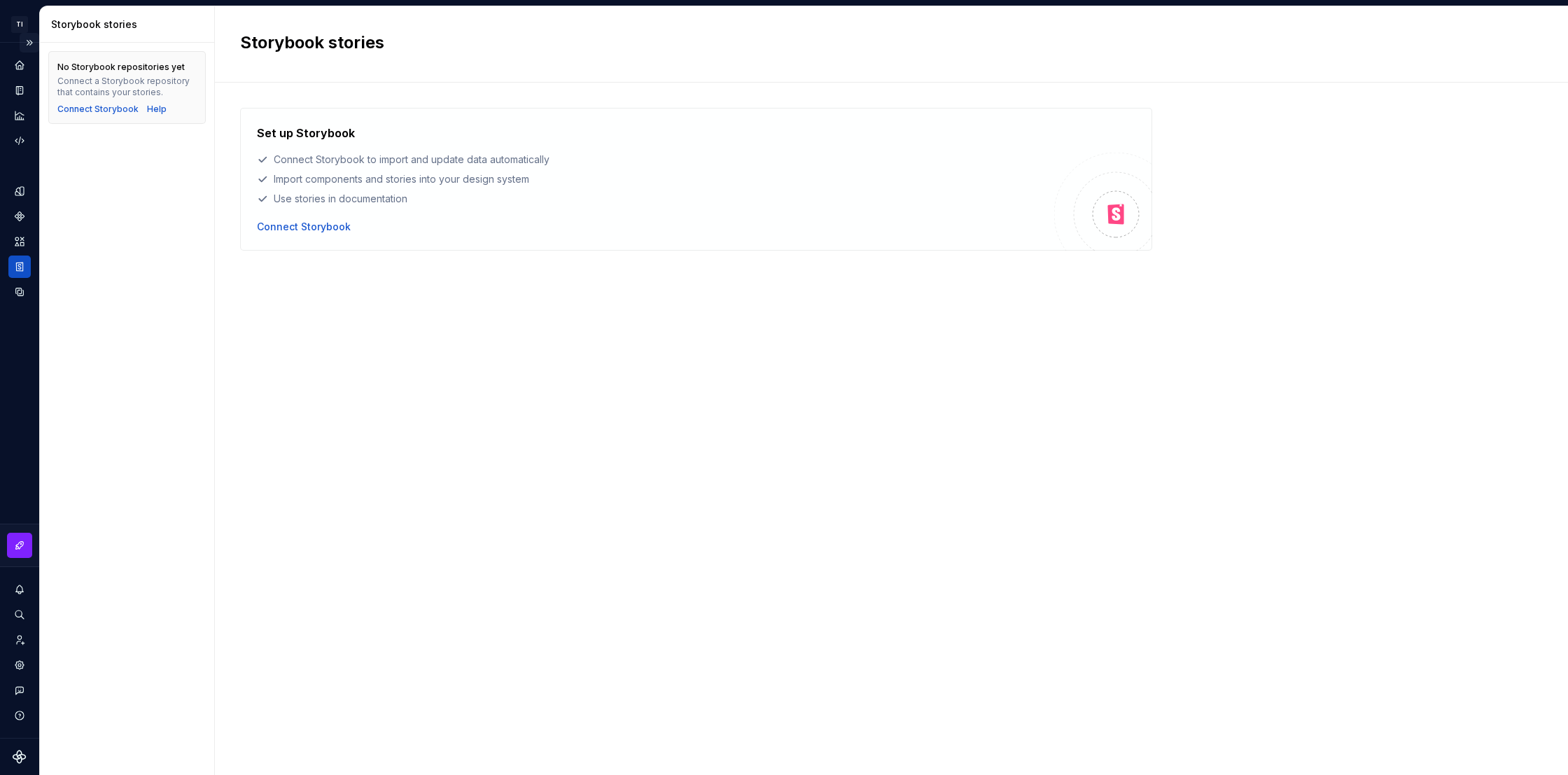
click at [29, 42] on button "Expand sidebar" at bounding box center [29, 42] width 19 height 19
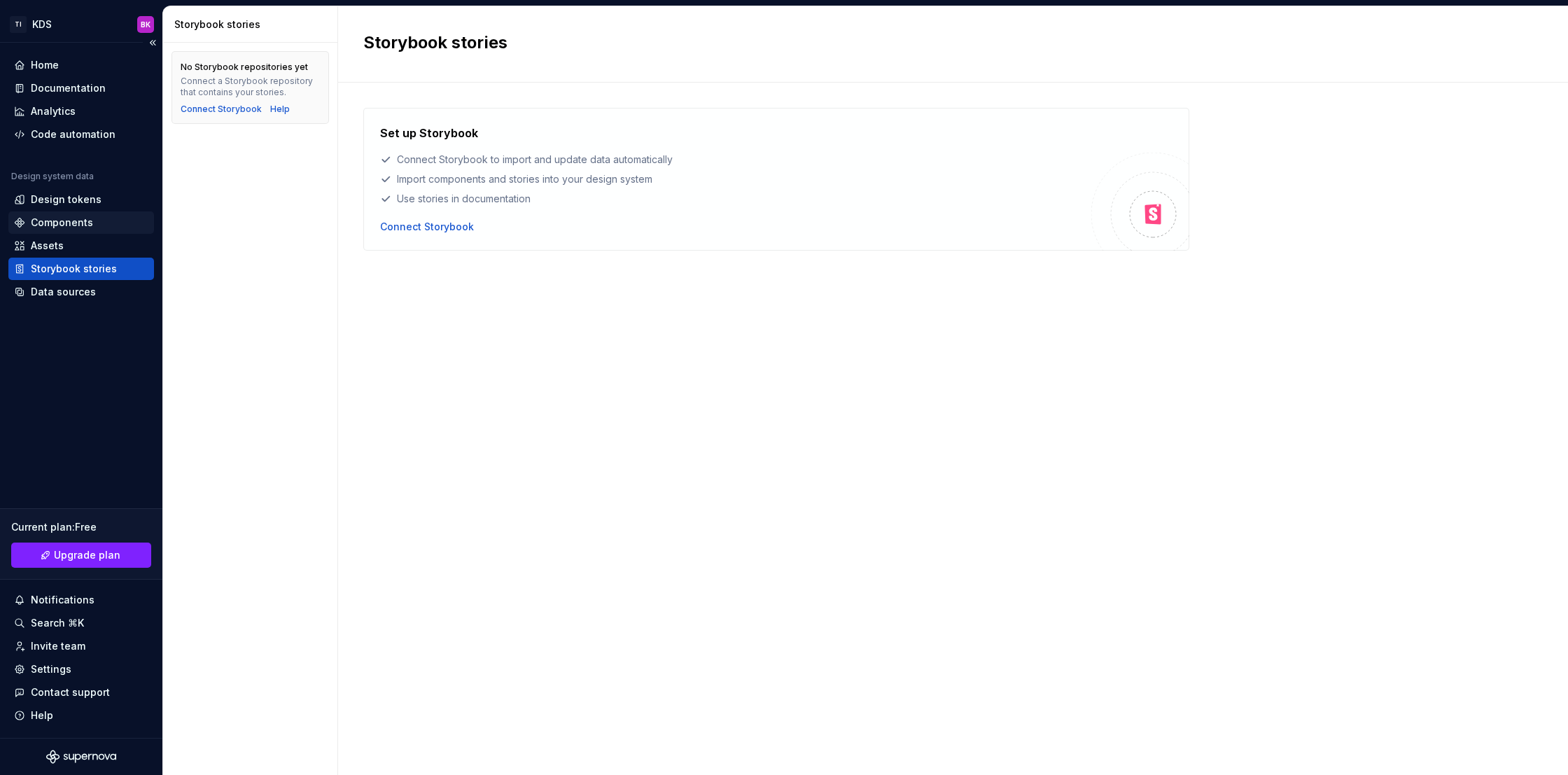
click at [98, 229] on div "Components" at bounding box center [81, 222] width 134 height 14
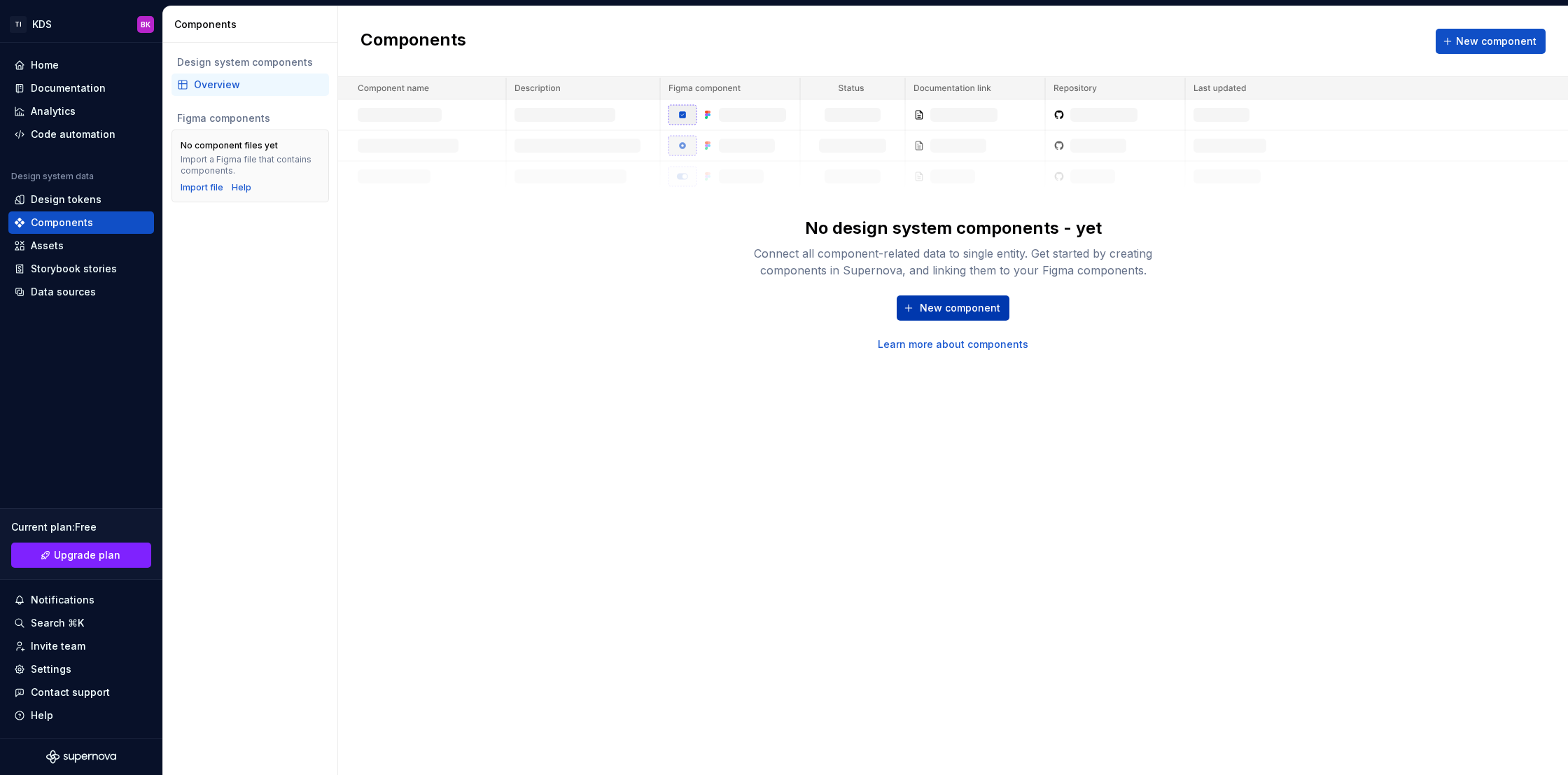
click at [979, 308] on span "New component" at bounding box center [960, 308] width 81 height 14
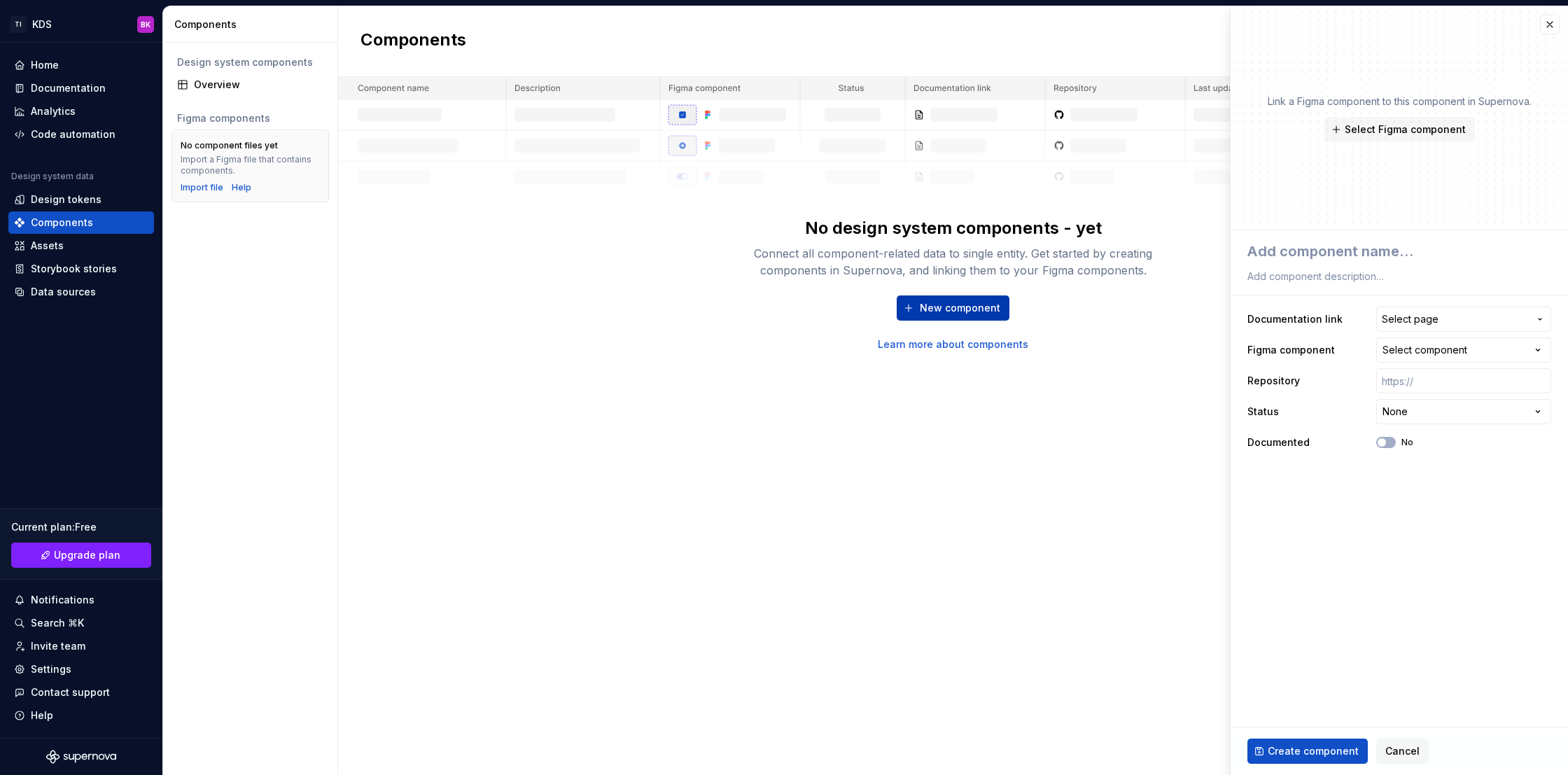
type textarea "*"
click at [1339, 249] on textarea at bounding box center [1397, 251] width 304 height 26
type textarea "B"
type textarea "*"
type textarea "Bu"
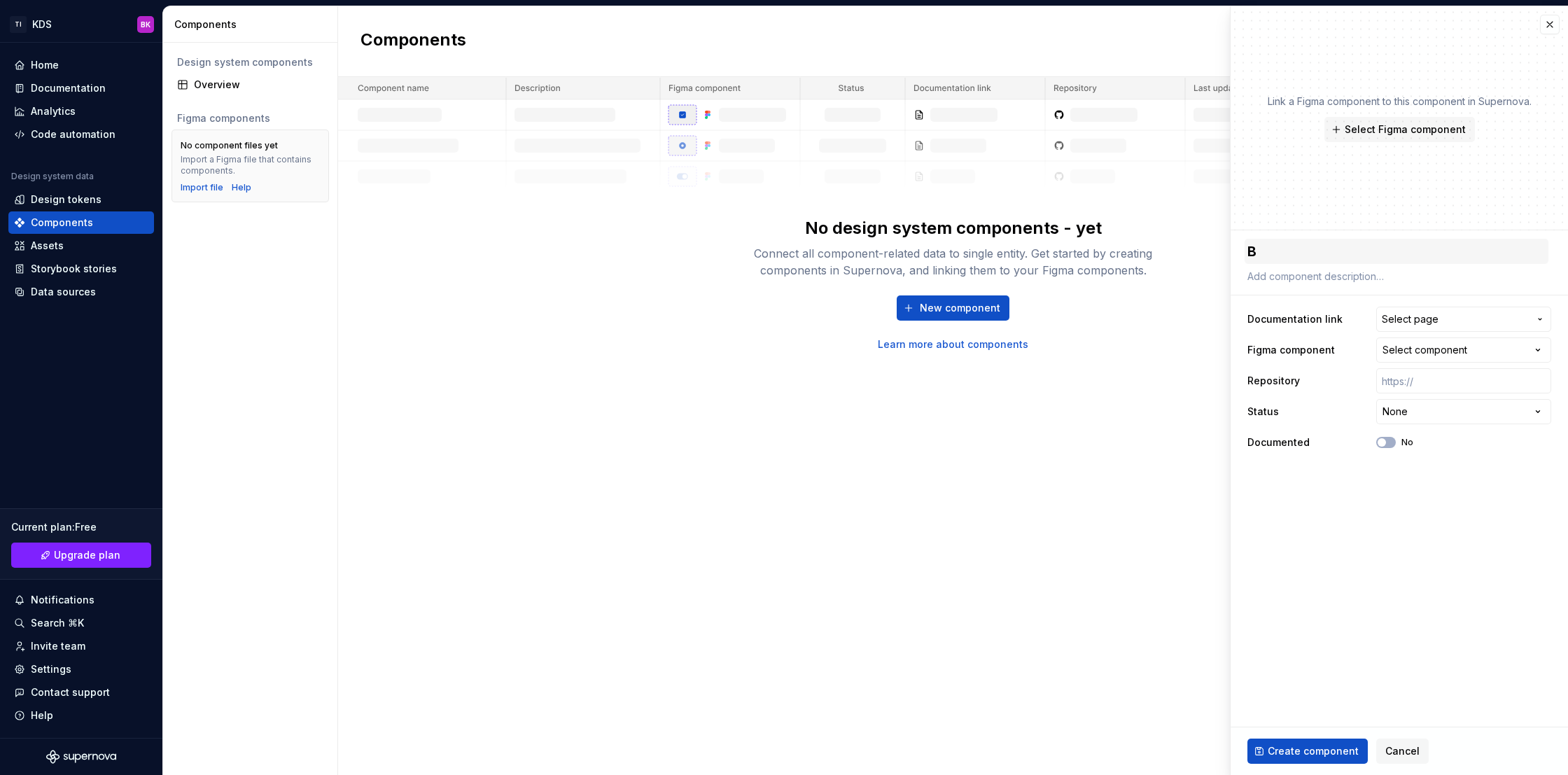
type textarea "*"
type textarea "But"
type textarea "*"
type textarea "Butt"
type textarea "*"
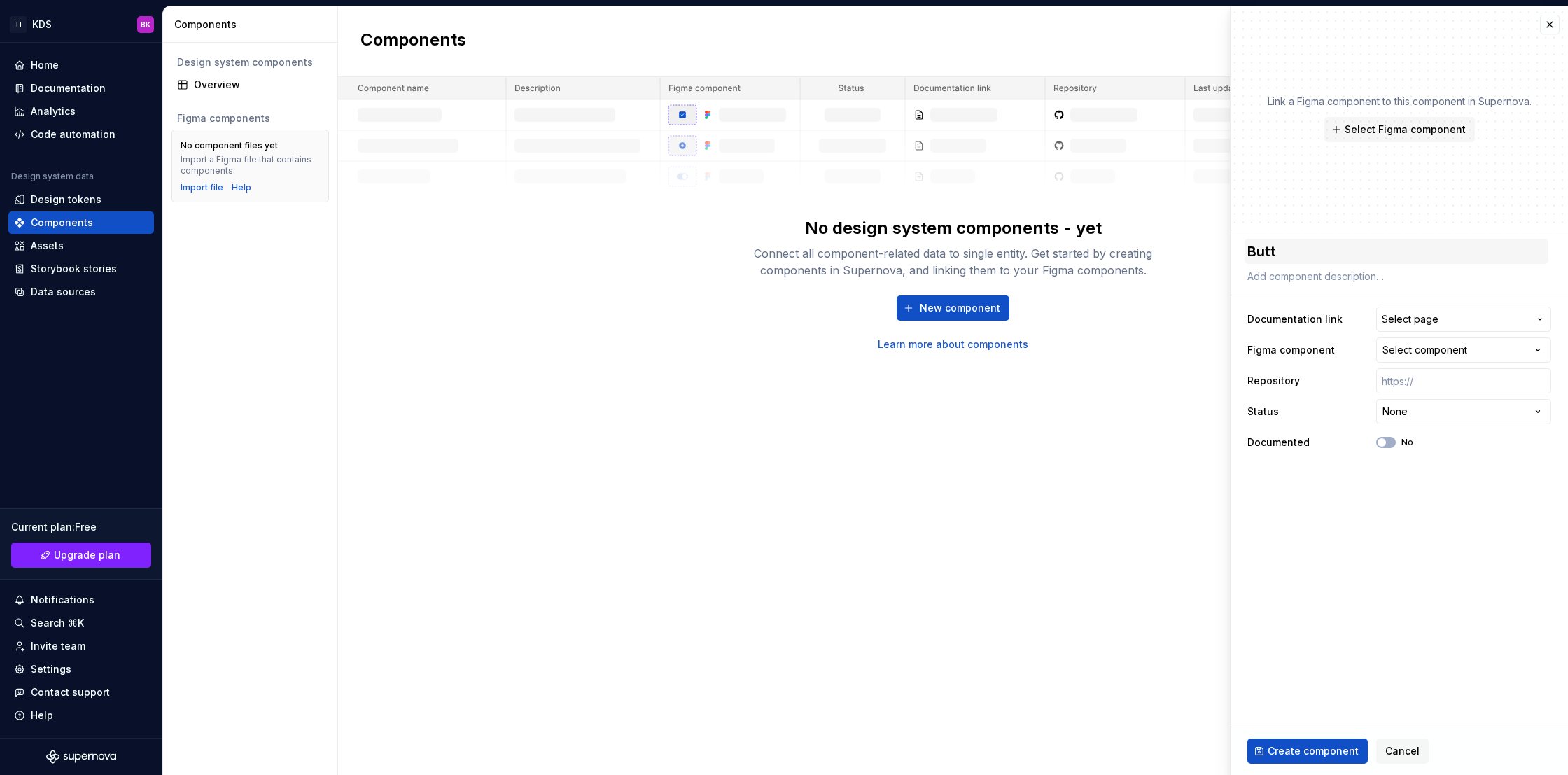
type textarea "Butto"
type textarea "*"
type textarea "Button"
type textarea "*"
type textarea "Button"
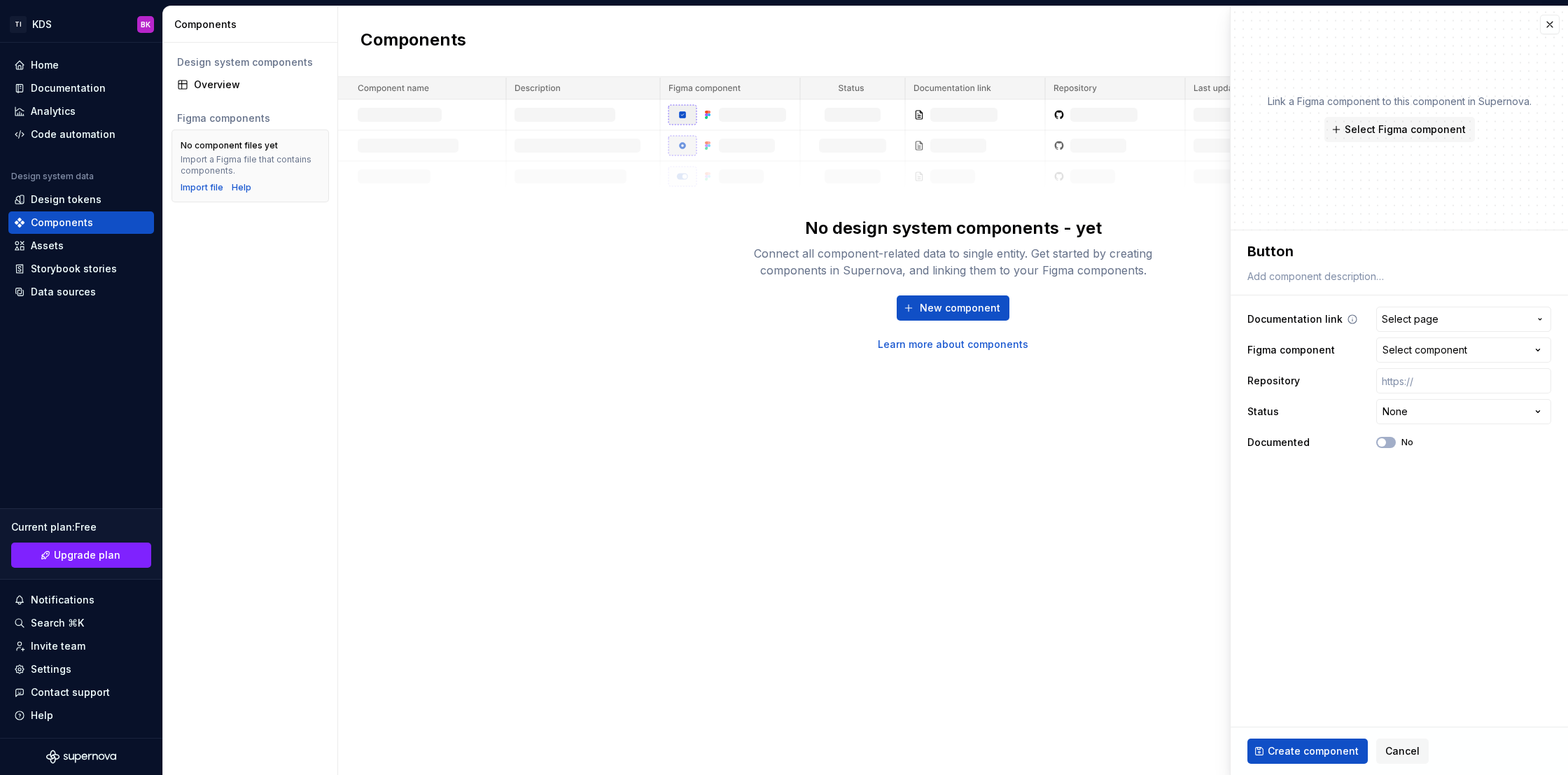
click at [1492, 322] on span "Select page" at bounding box center [1456, 319] width 147 height 14
click at [1483, 315] on html "**********" at bounding box center [784, 388] width 1568 height 775
click at [1424, 412] on html "**********" at bounding box center [784, 388] width 1568 height 775
click at [1426, 386] on input "text" at bounding box center [1464, 381] width 175 height 26
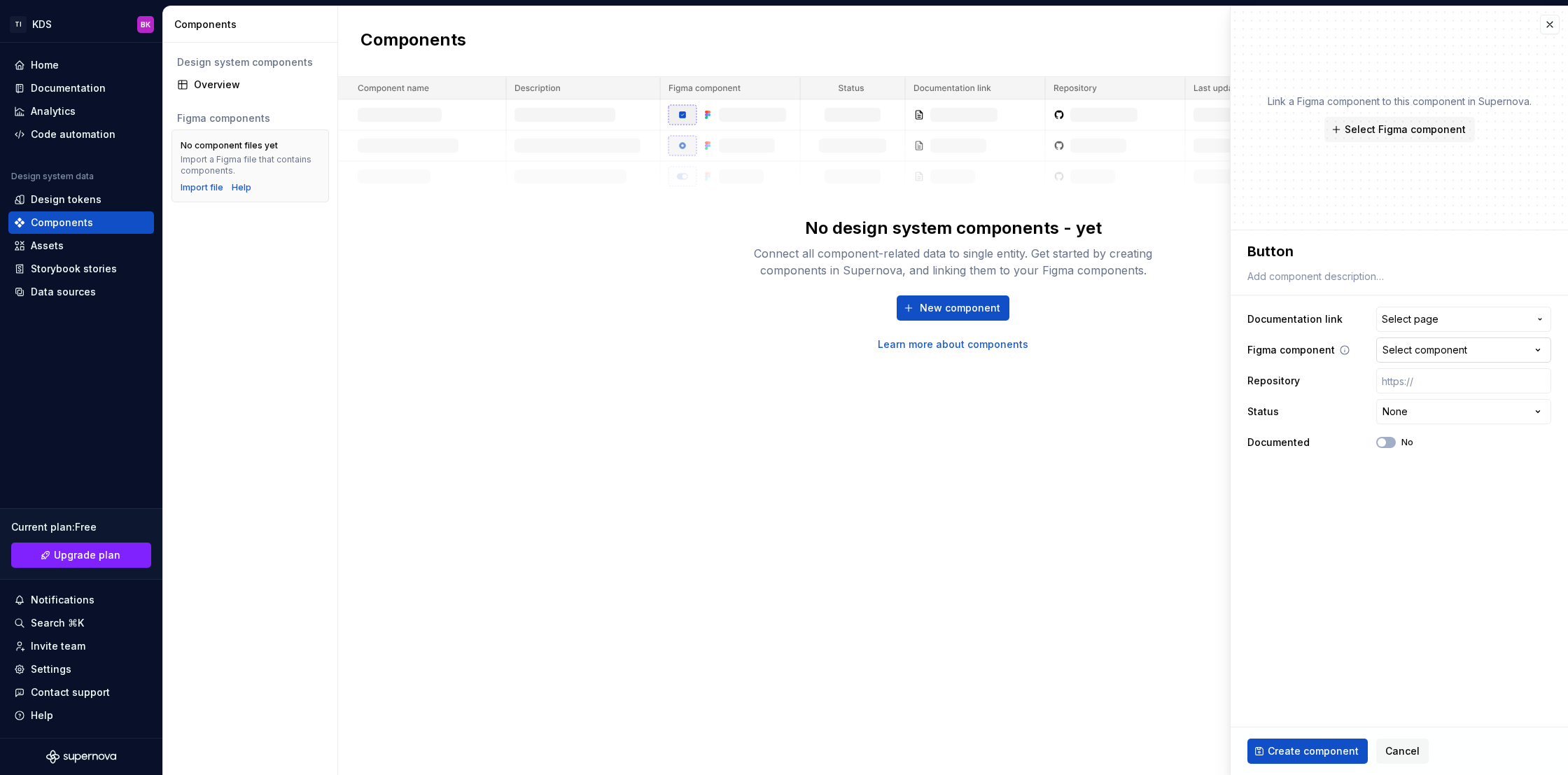
type textarea "*"
click at [1443, 352] on div "Select component" at bounding box center [1425, 350] width 85 height 14
click at [1335, 742] on button "Create component" at bounding box center [1307, 751] width 120 height 26
type textarea "*"
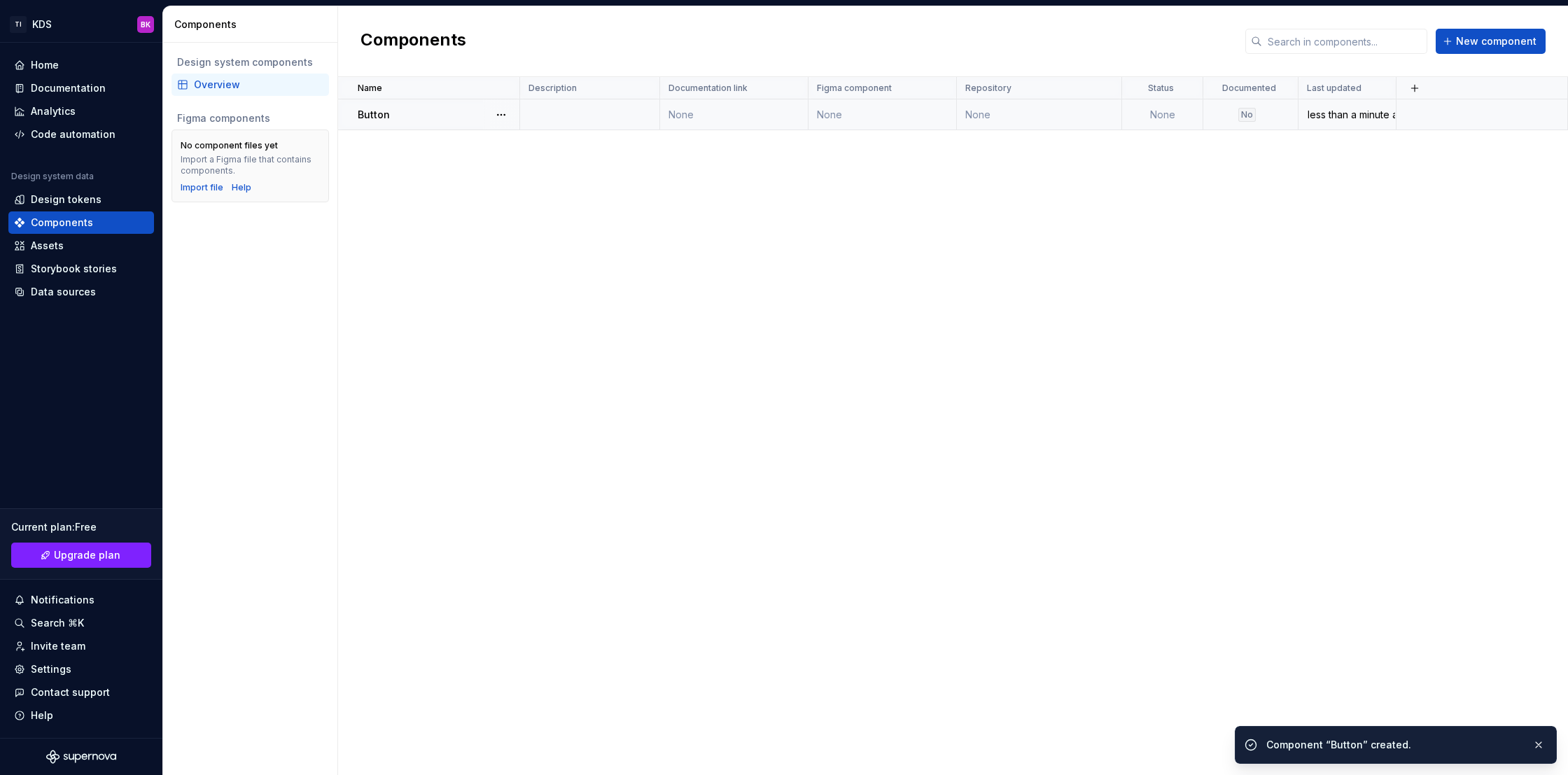
click at [378, 112] on p "Button" at bounding box center [374, 115] width 33 height 14
click at [510, 113] on button "button" at bounding box center [501, 114] width 19 height 19
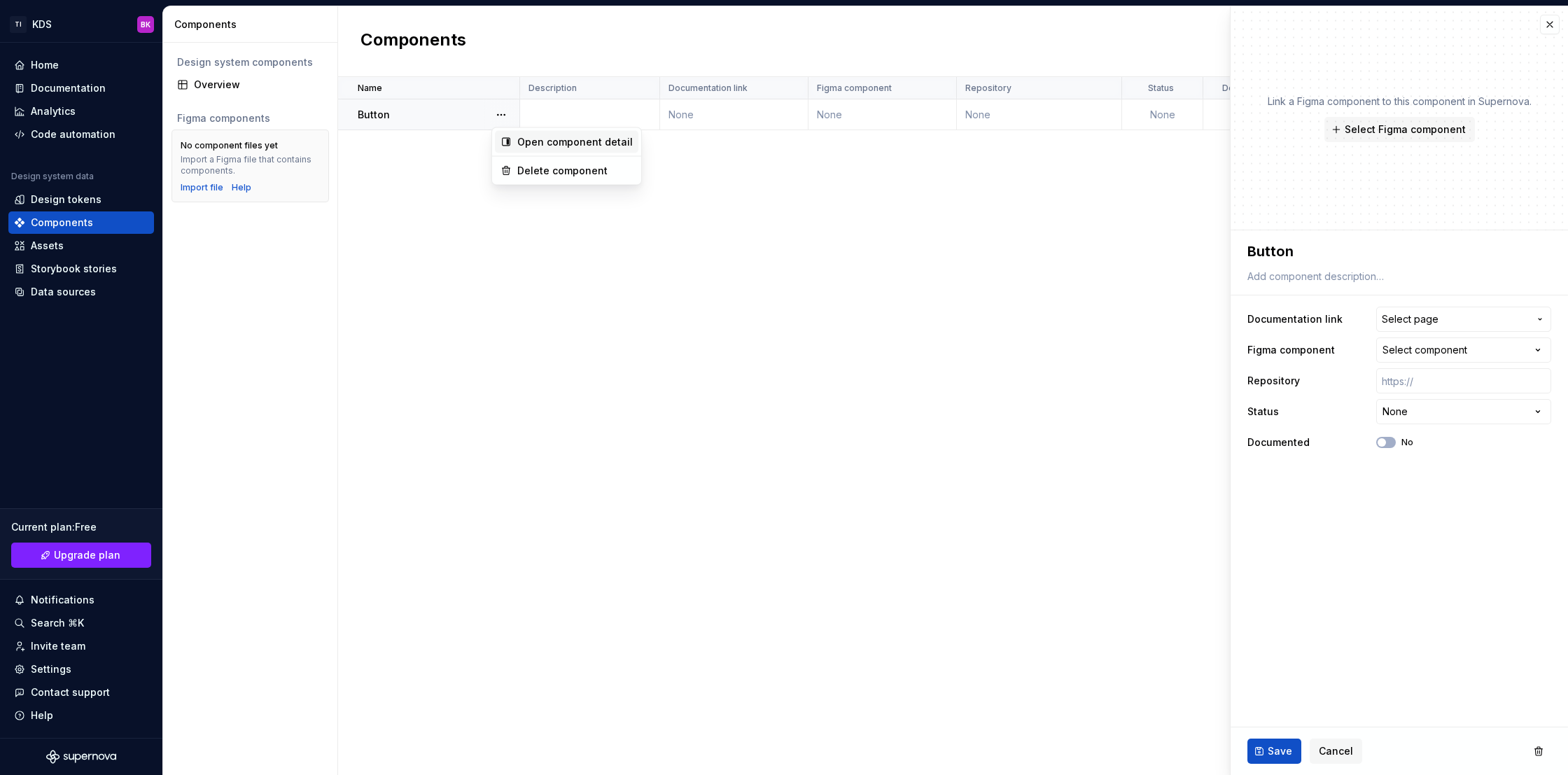
click at [580, 146] on div "Open component detail" at bounding box center [575, 142] width 116 height 14
click at [398, 119] on div "Button" at bounding box center [438, 115] width 161 height 14
click at [507, 113] on button "button" at bounding box center [501, 114] width 19 height 19
click at [553, 140] on div "Open component detail" at bounding box center [575, 142] width 116 height 14
click at [1372, 126] on span "Select Figma component" at bounding box center [1405, 129] width 121 height 14
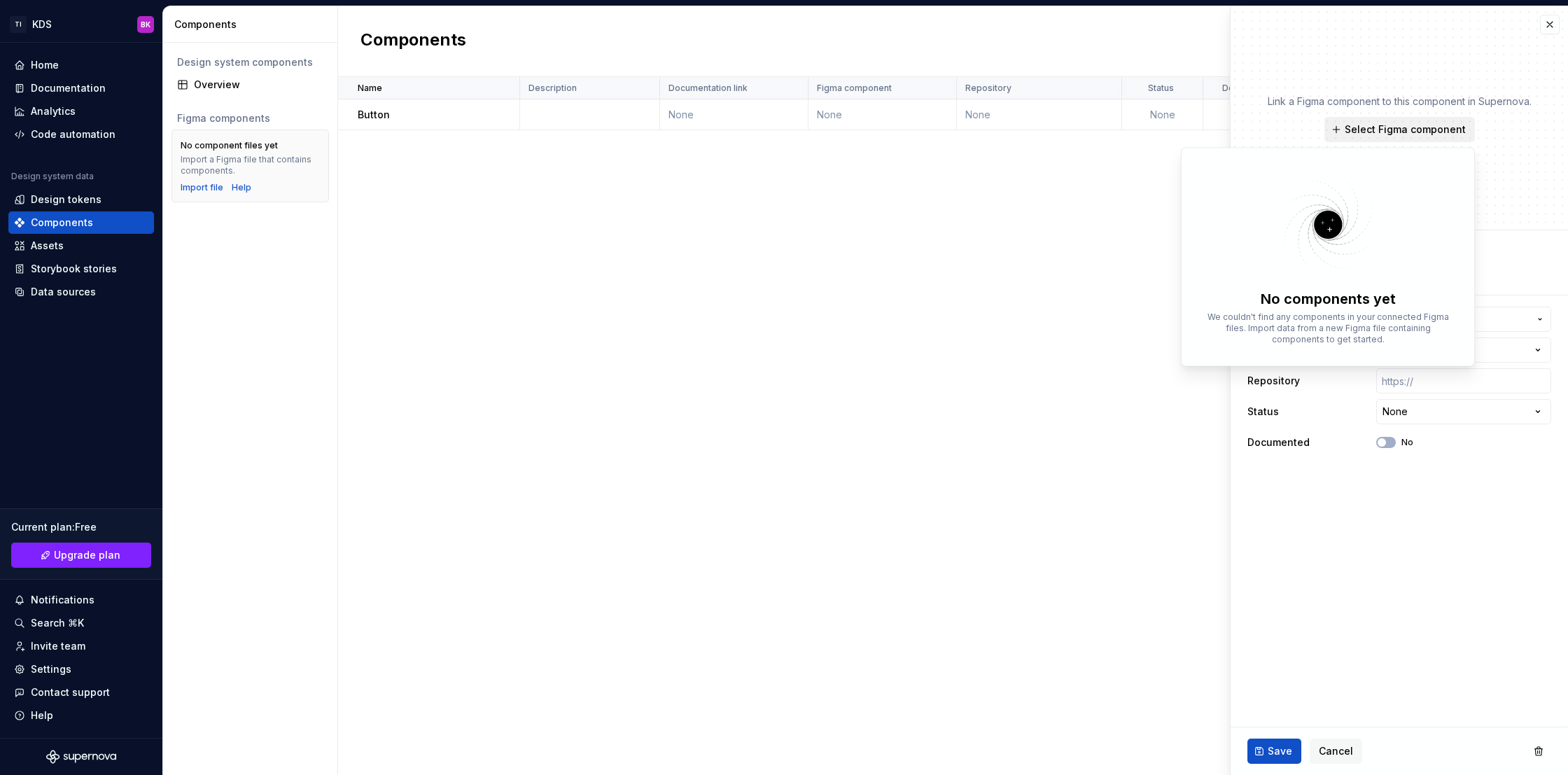
type textarea "*"
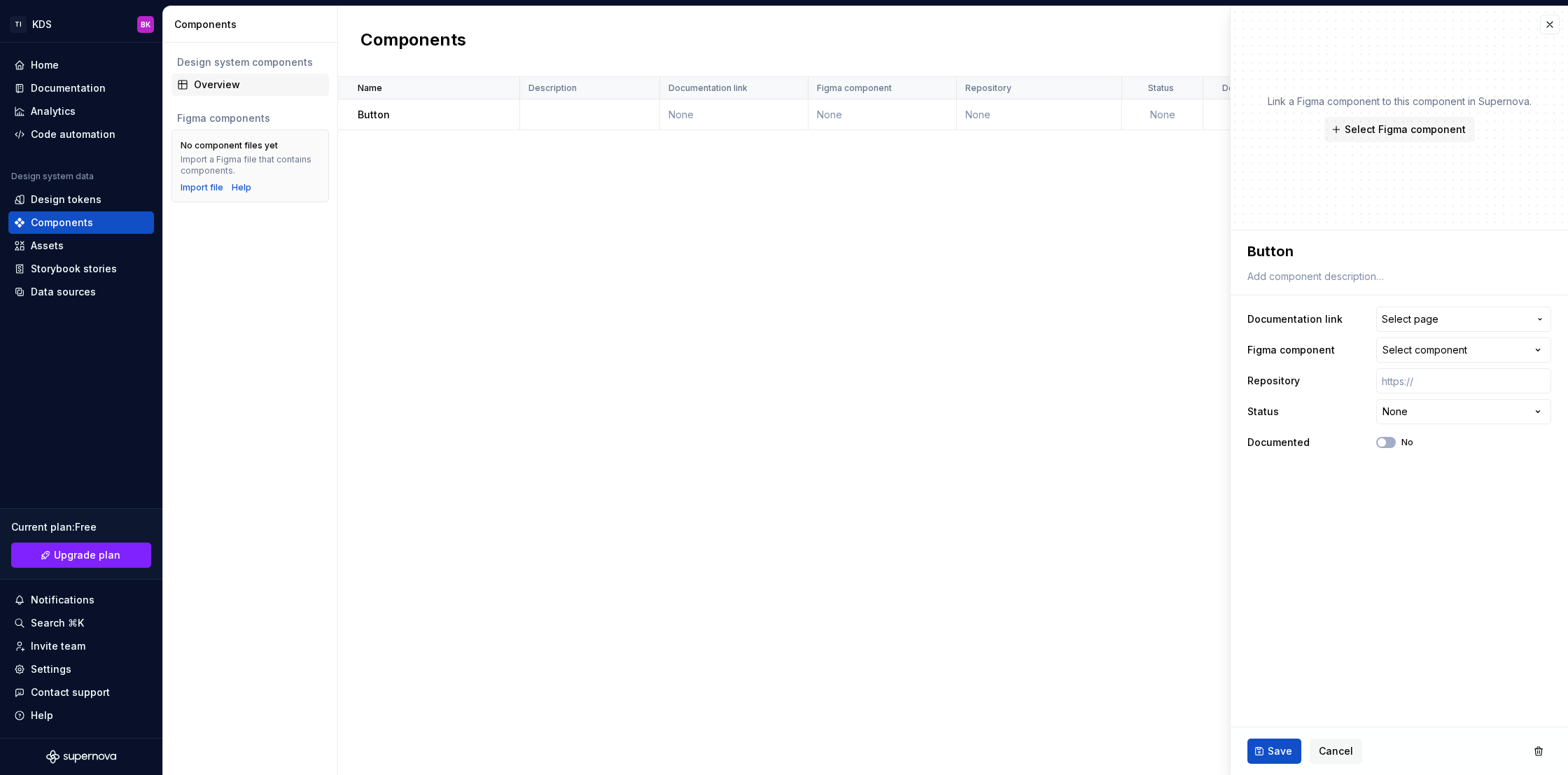
click at [241, 82] on div "Overview" at bounding box center [258, 84] width 130 height 14
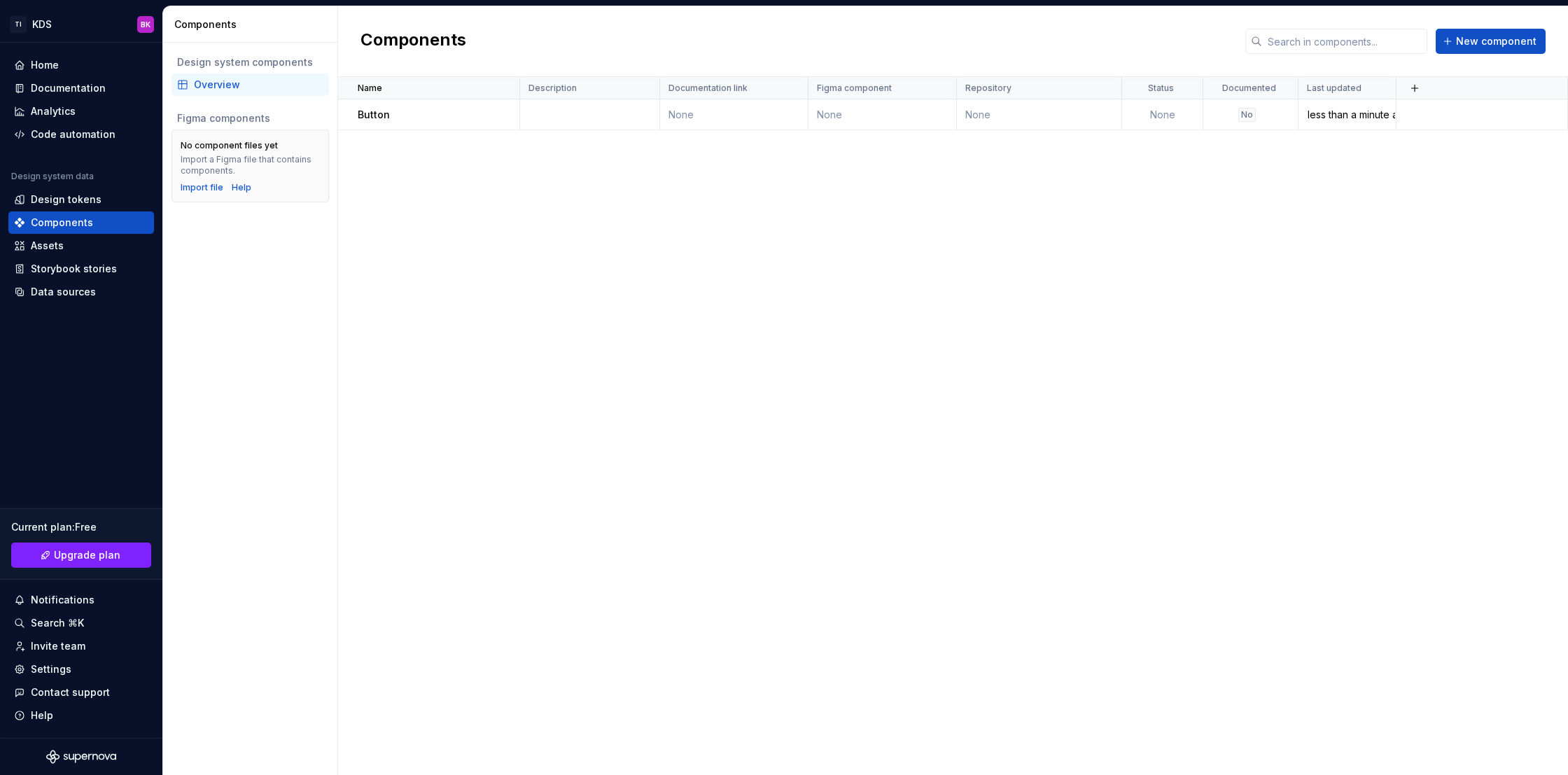
click at [471, 215] on div "Name Description Documentation link Figma component Repository Status Documente…" at bounding box center [953, 425] width 1230 height 698
click at [644, 117] on td at bounding box center [590, 115] width 140 height 31
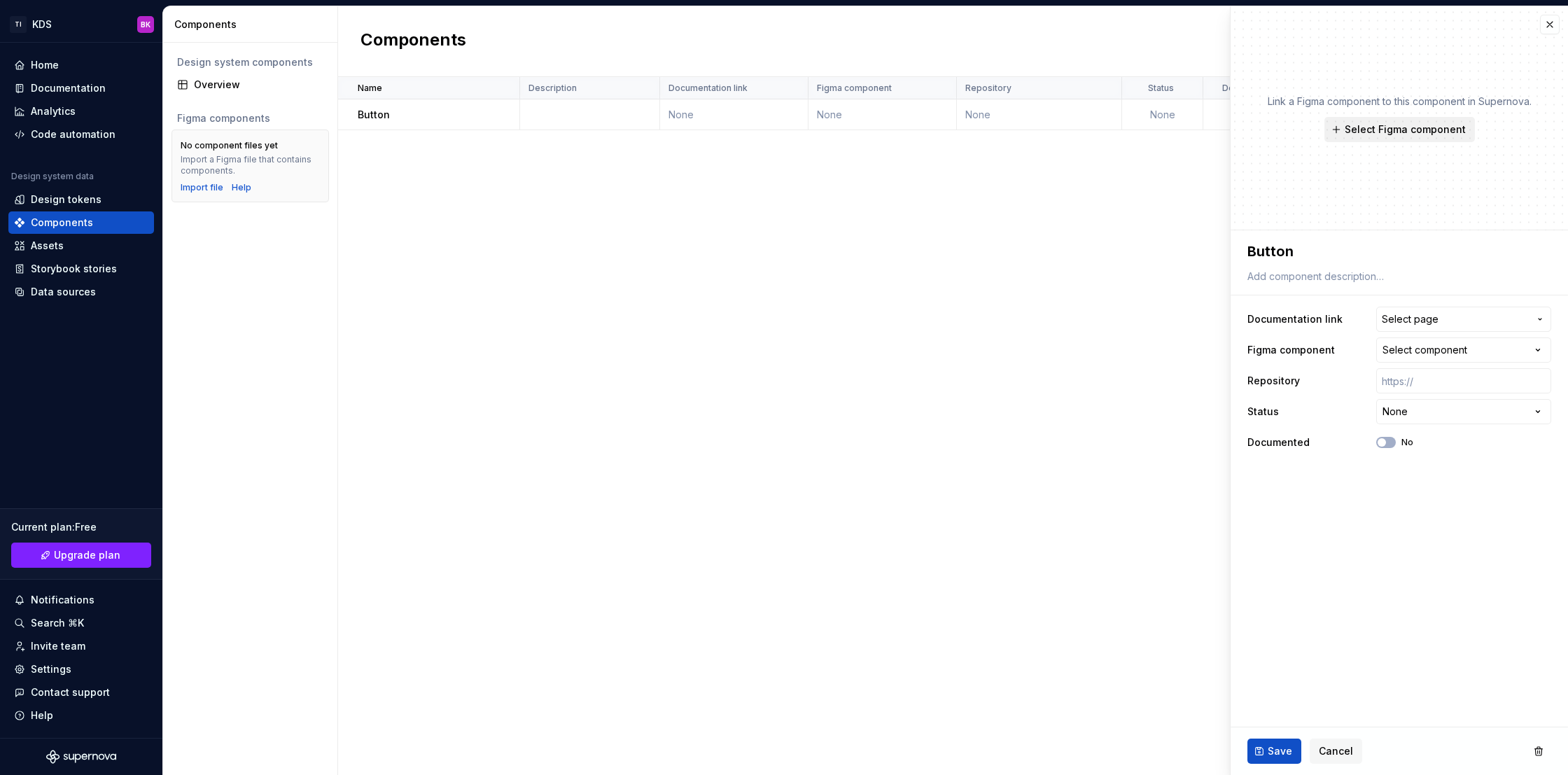
click at [1437, 135] on span "Select Figma component" at bounding box center [1405, 129] width 121 height 14
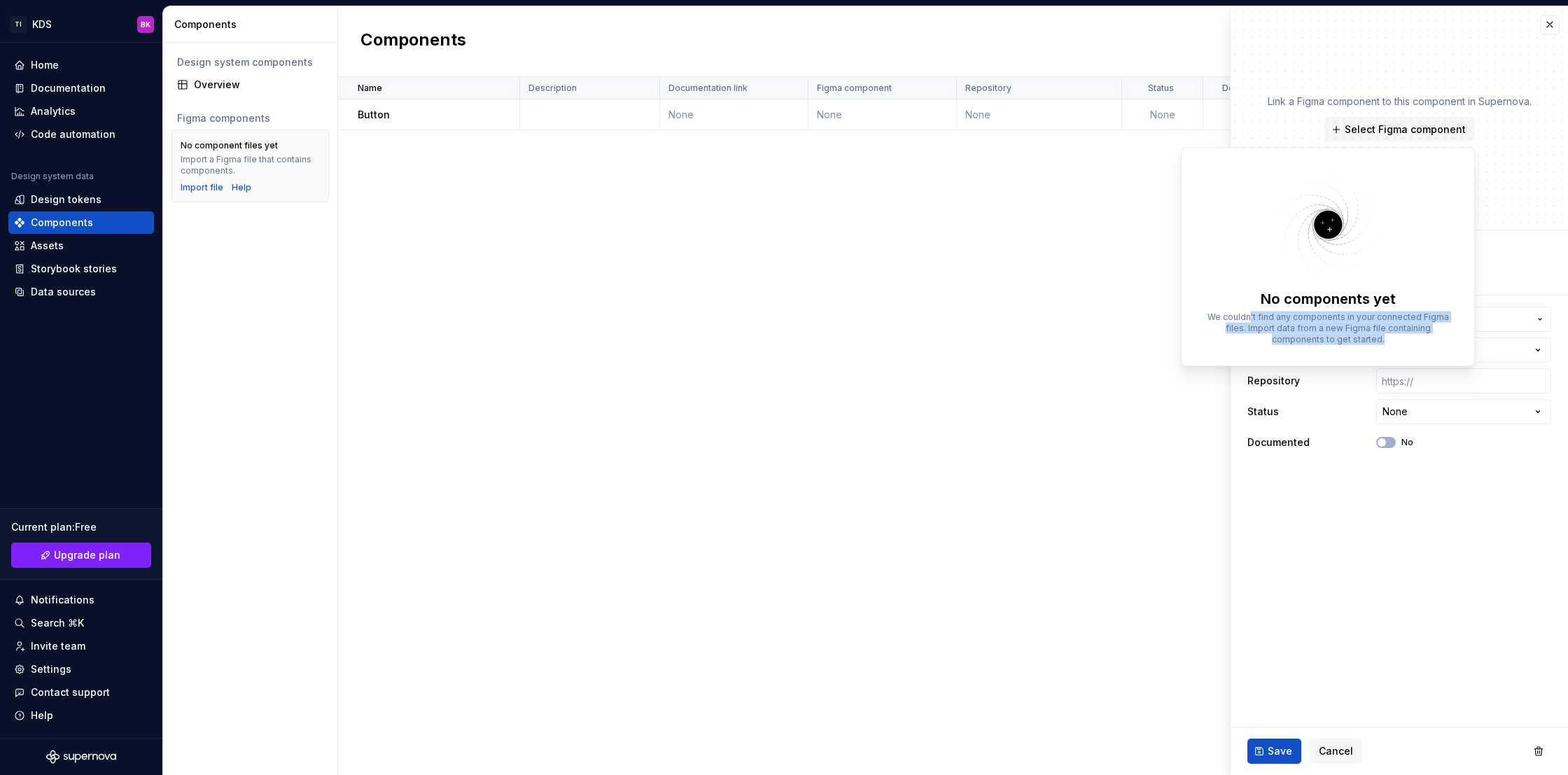
drag, startPoint x: 1394, startPoint y: 346, endPoint x: 1224, endPoint y: 321, distance: 171.8
click at [1233, 321] on div "No components yet We couldn't find any components in your connected Figma files…" at bounding box center [1328, 324] width 278 height 70
drag, startPoint x: 1224, startPoint y: 321, endPoint x: 1207, endPoint y: 320, distance: 17.0
click at [1223, 321] on p "We couldn't find any components in your connected Figma files. Import data from…" at bounding box center [1328, 328] width 250 height 33
drag, startPoint x: 1207, startPoint y: 320, endPoint x: 1421, endPoint y: 344, distance: 215.3
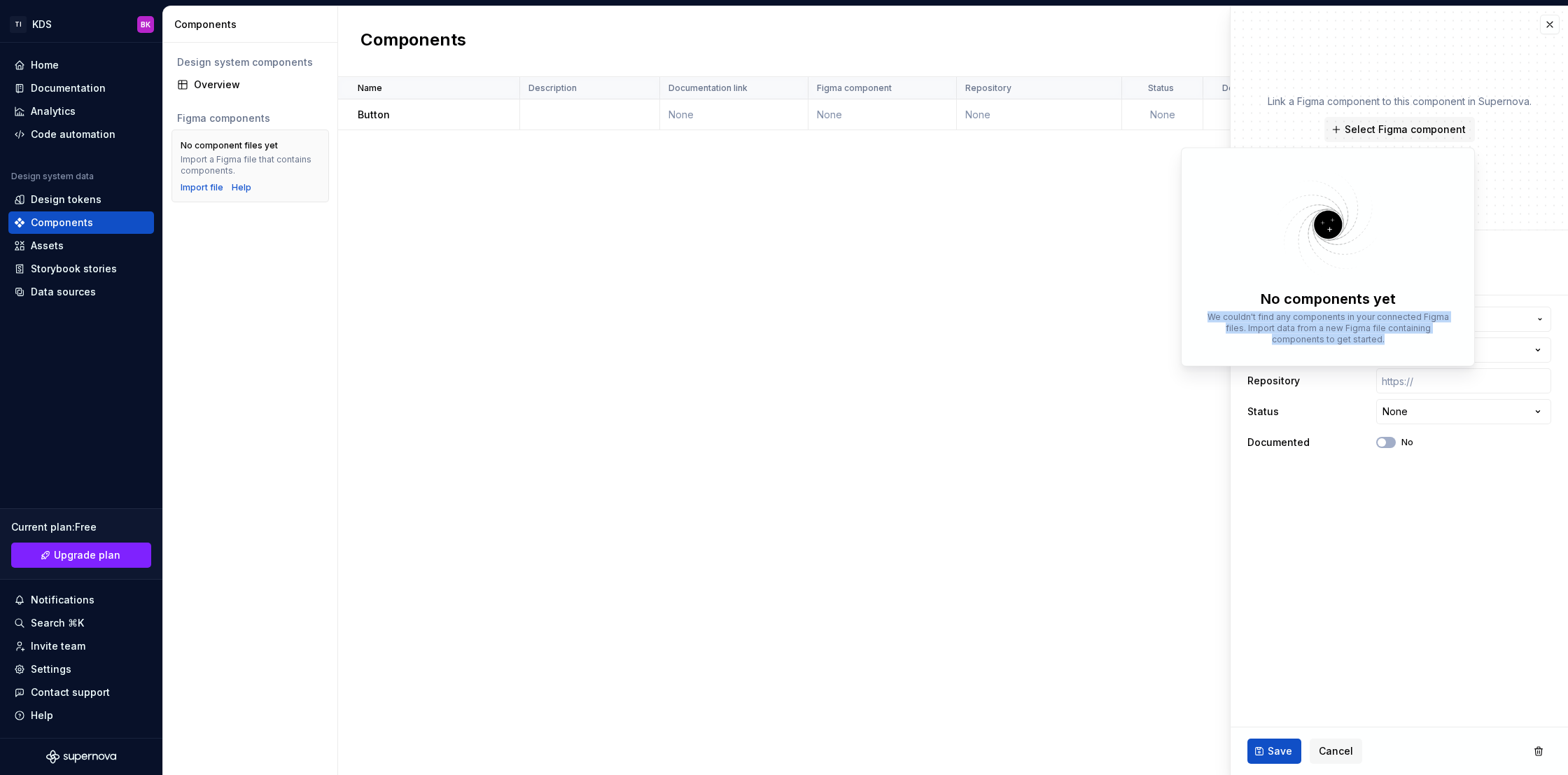
click at [1421, 344] on div "No components yet We couldn't find any components in your connected Figma files…" at bounding box center [1328, 324] width 278 height 70
type textarea "*"
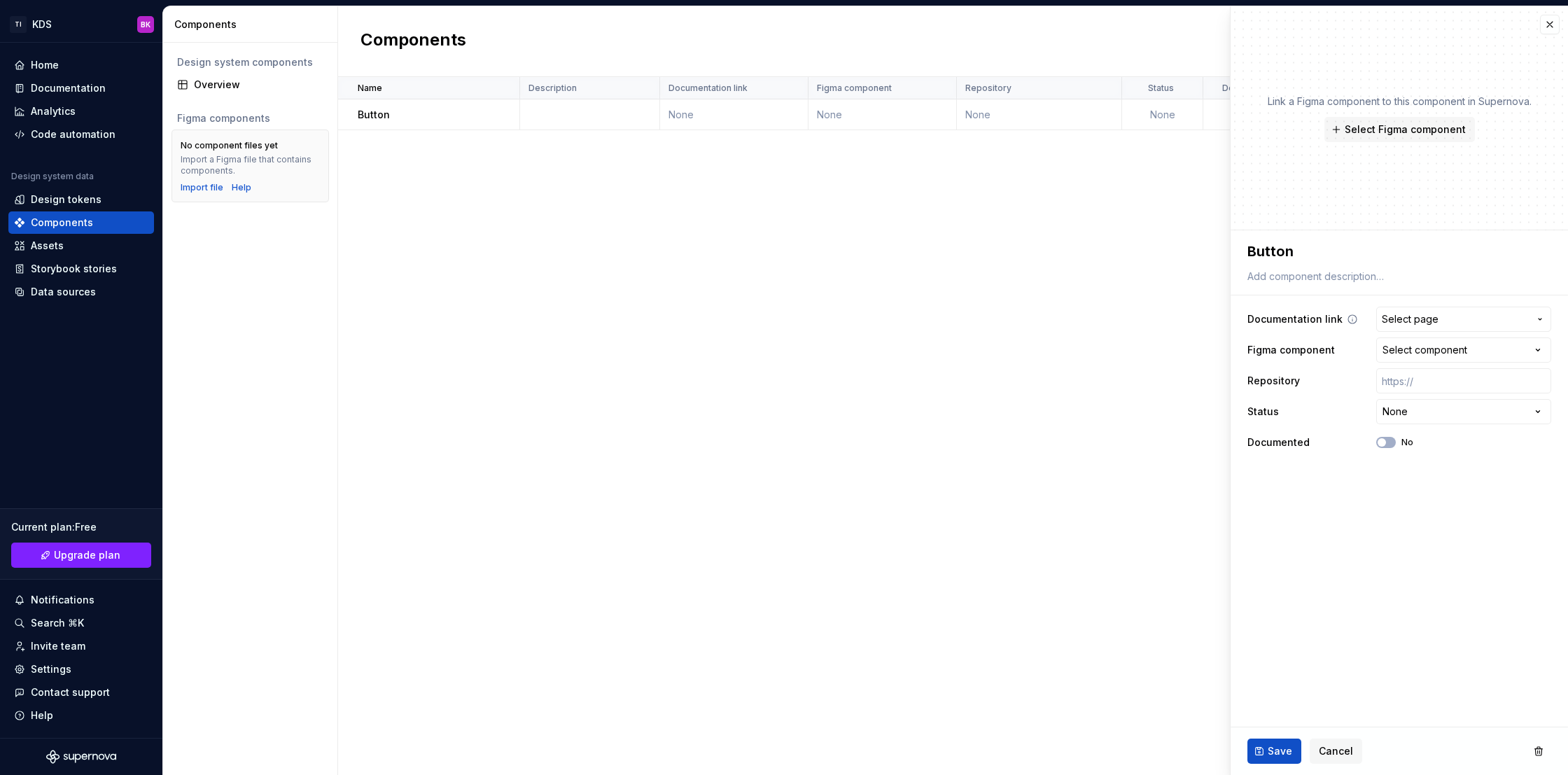
click at [1442, 323] on span "Select page" at bounding box center [1456, 319] width 147 height 14
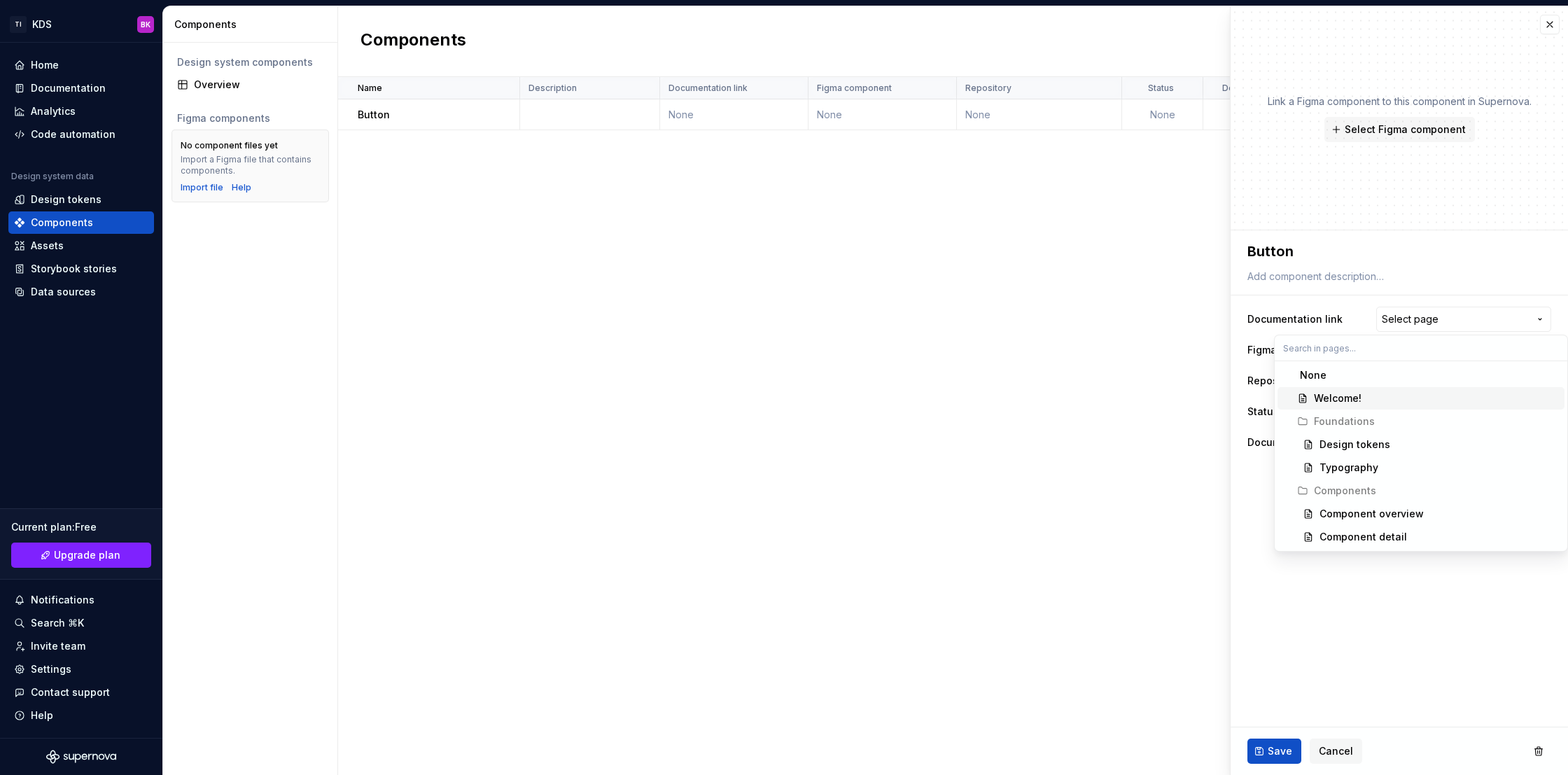
click at [1400, 398] on div "Welcome!" at bounding box center [1437, 398] width 245 height 14
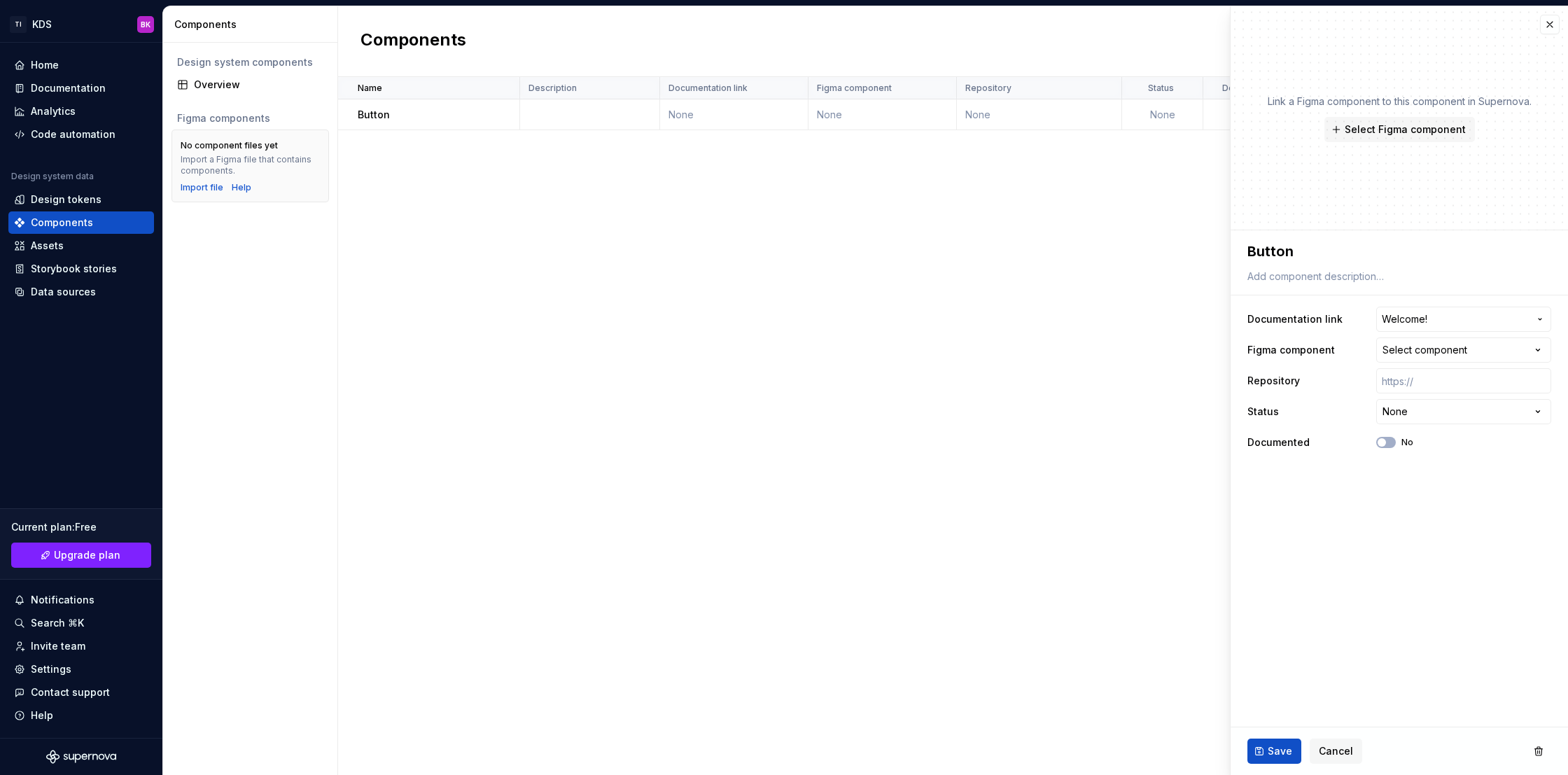
click at [1260, 766] on div "Save Cancel" at bounding box center [1399, 750] width 337 height 47
click at [1252, 753] on button "Save" at bounding box center [1275, 751] width 54 height 26
click at [1251, 768] on div "Save Cancel" at bounding box center [1399, 750] width 337 height 47
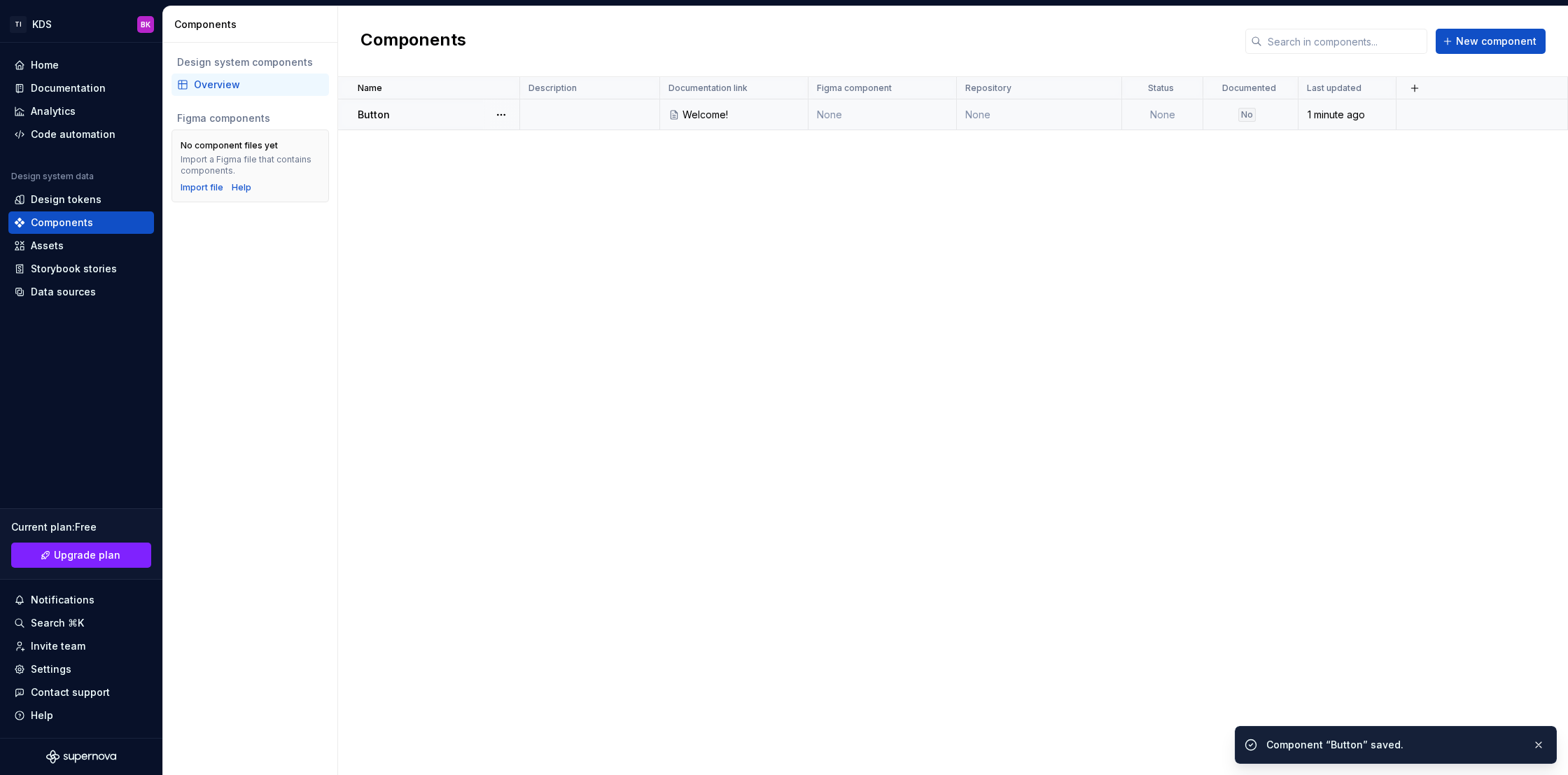
click at [1323, 100] on td "1 minute ago" at bounding box center [1348, 115] width 98 height 31
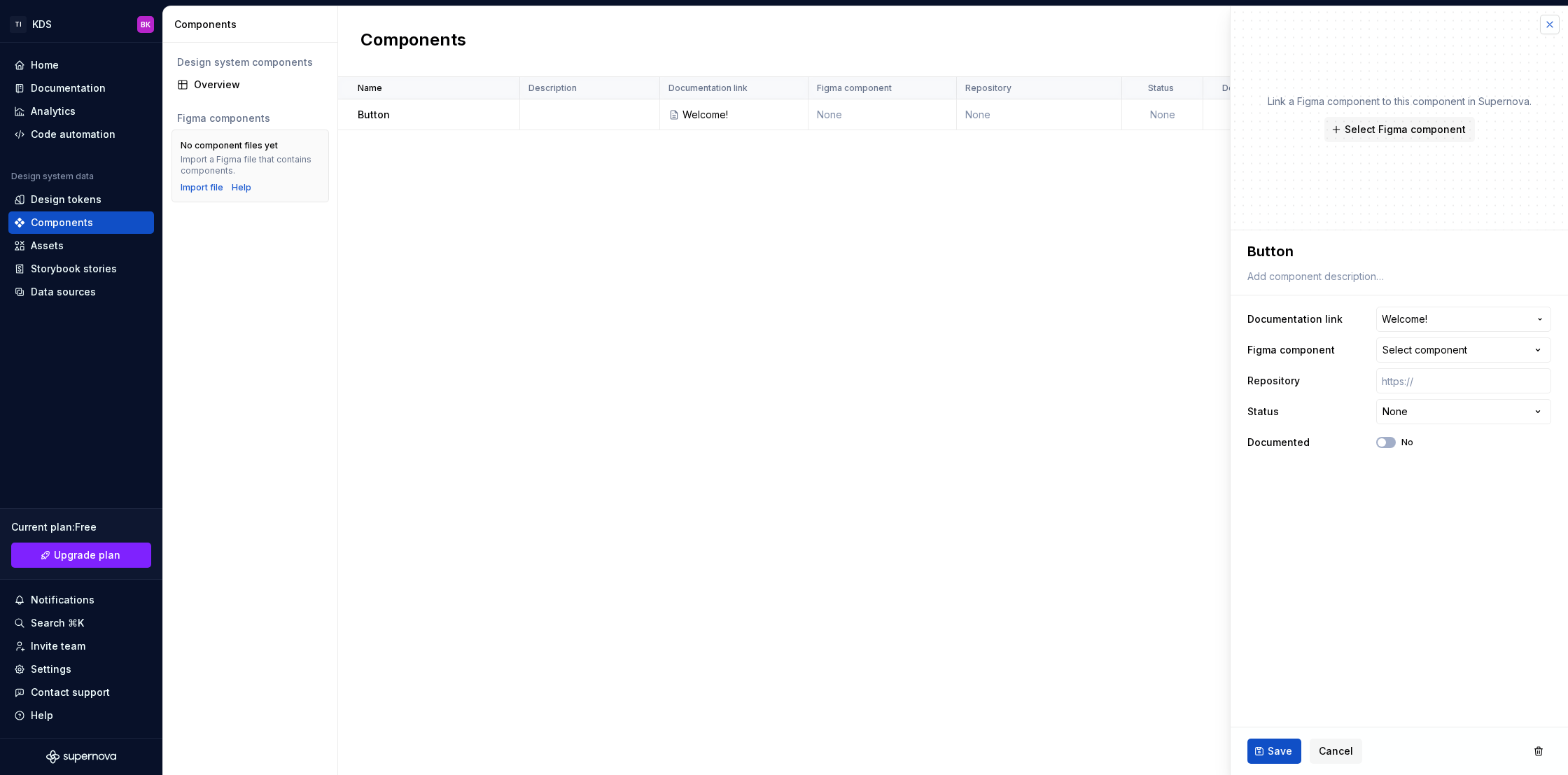
click at [1549, 30] on button "button" at bounding box center [1549, 24] width 19 height 19
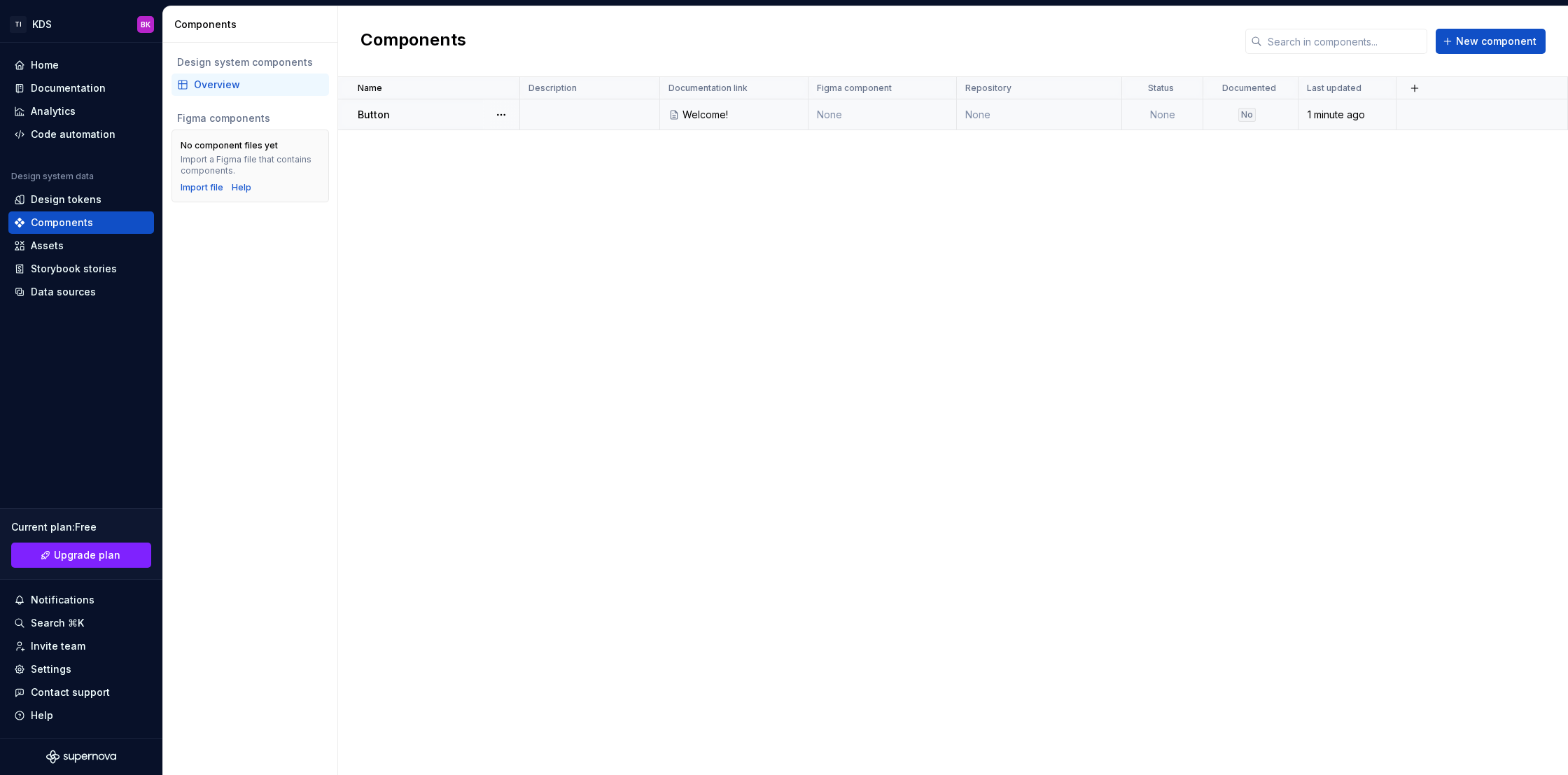
click at [1255, 119] on div "No" at bounding box center [1247, 115] width 18 height 14
type textarea "*"
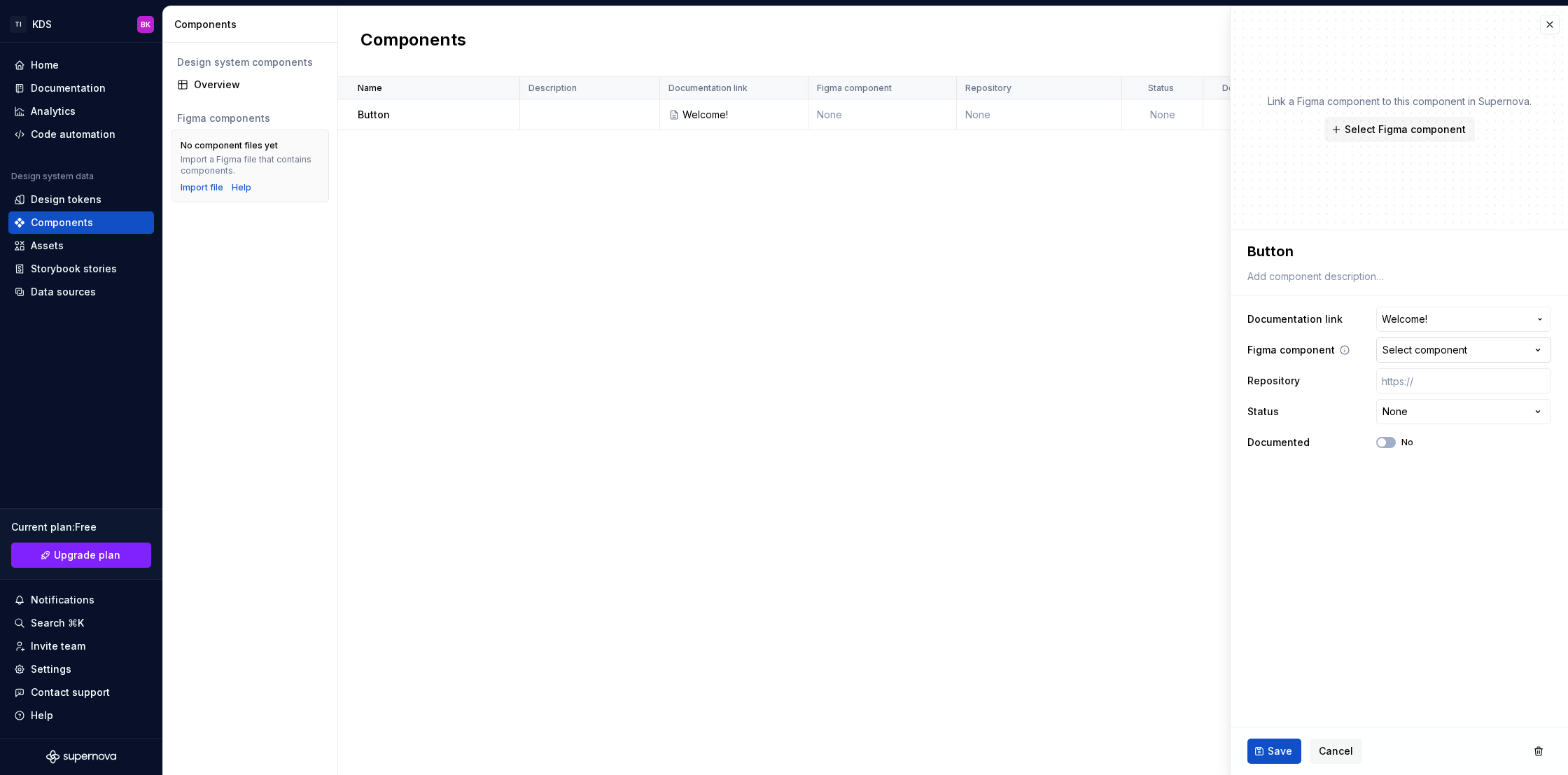
click at [1471, 355] on button "Select component" at bounding box center [1464, 350] width 175 height 26
click at [1443, 412] on html "**********" at bounding box center [784, 388] width 1568 height 775
type textarea "*"
click at [85, 252] on div "Assets" at bounding box center [81, 246] width 134 height 14
